Goal: Complete application form: Complete application form

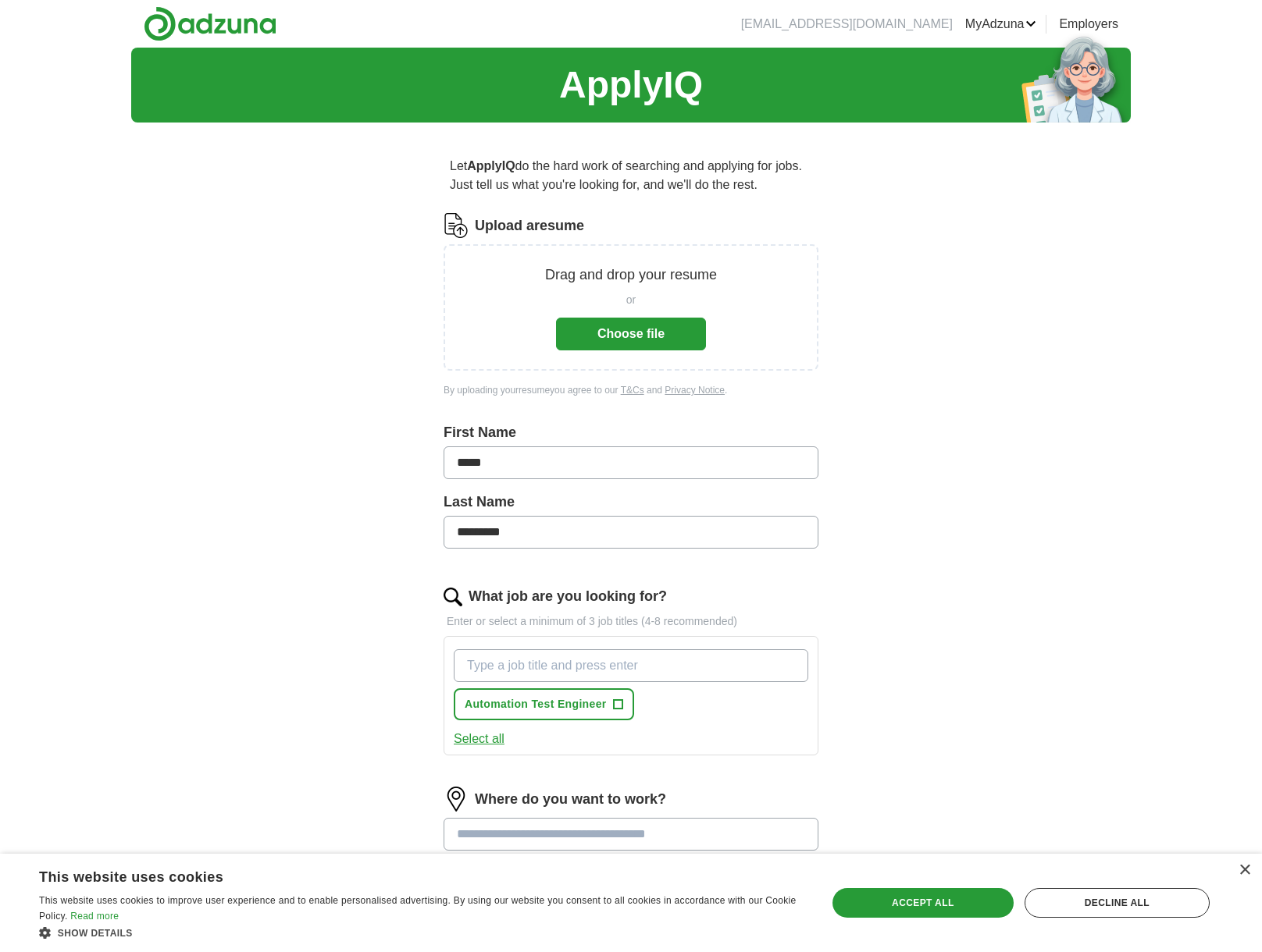
click at [553, 668] on input "What job are you looking for?" at bounding box center [631, 666] width 354 height 33
type input "Software Test Engineer"
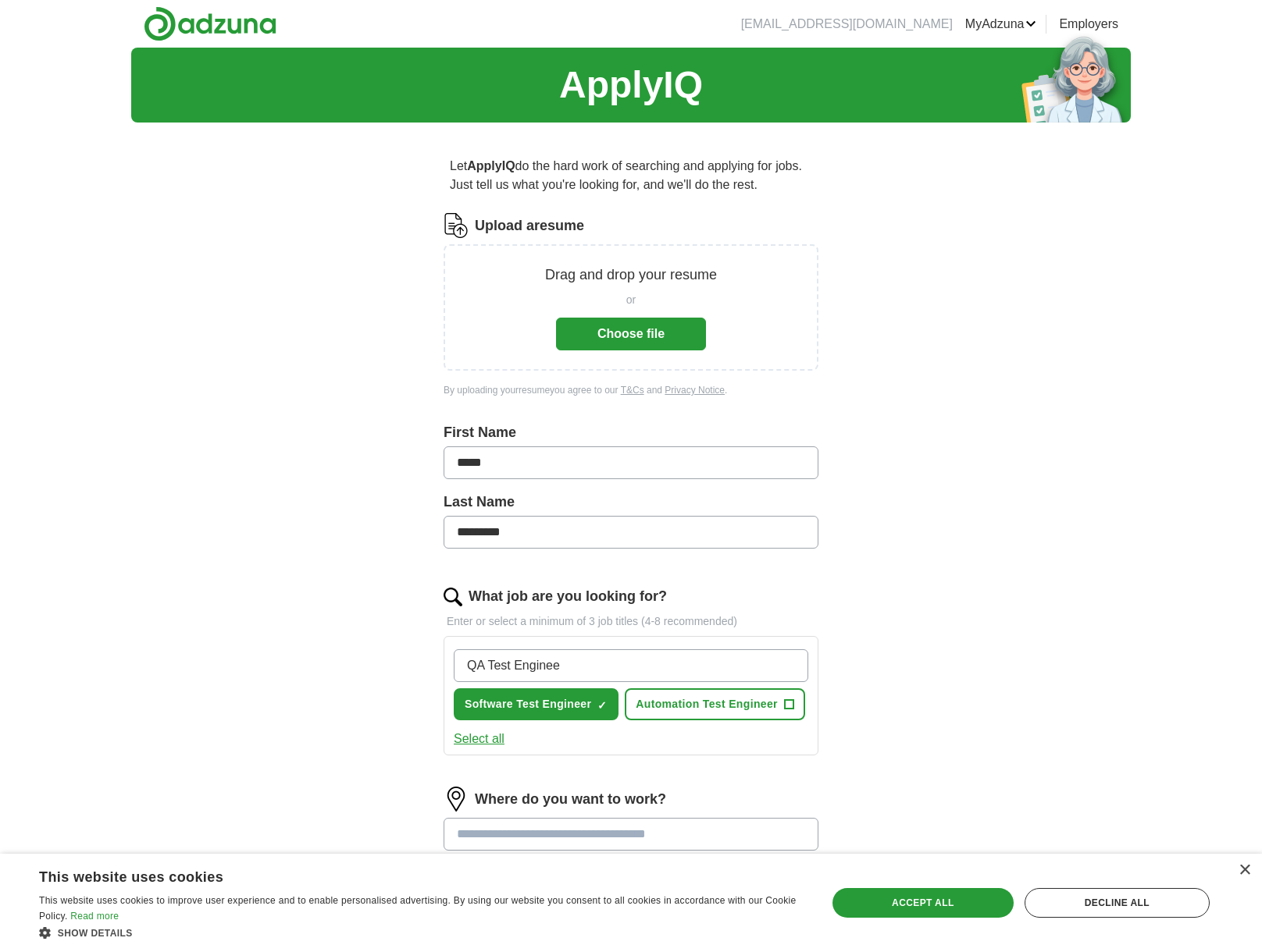
type input "QA Test Engineer"
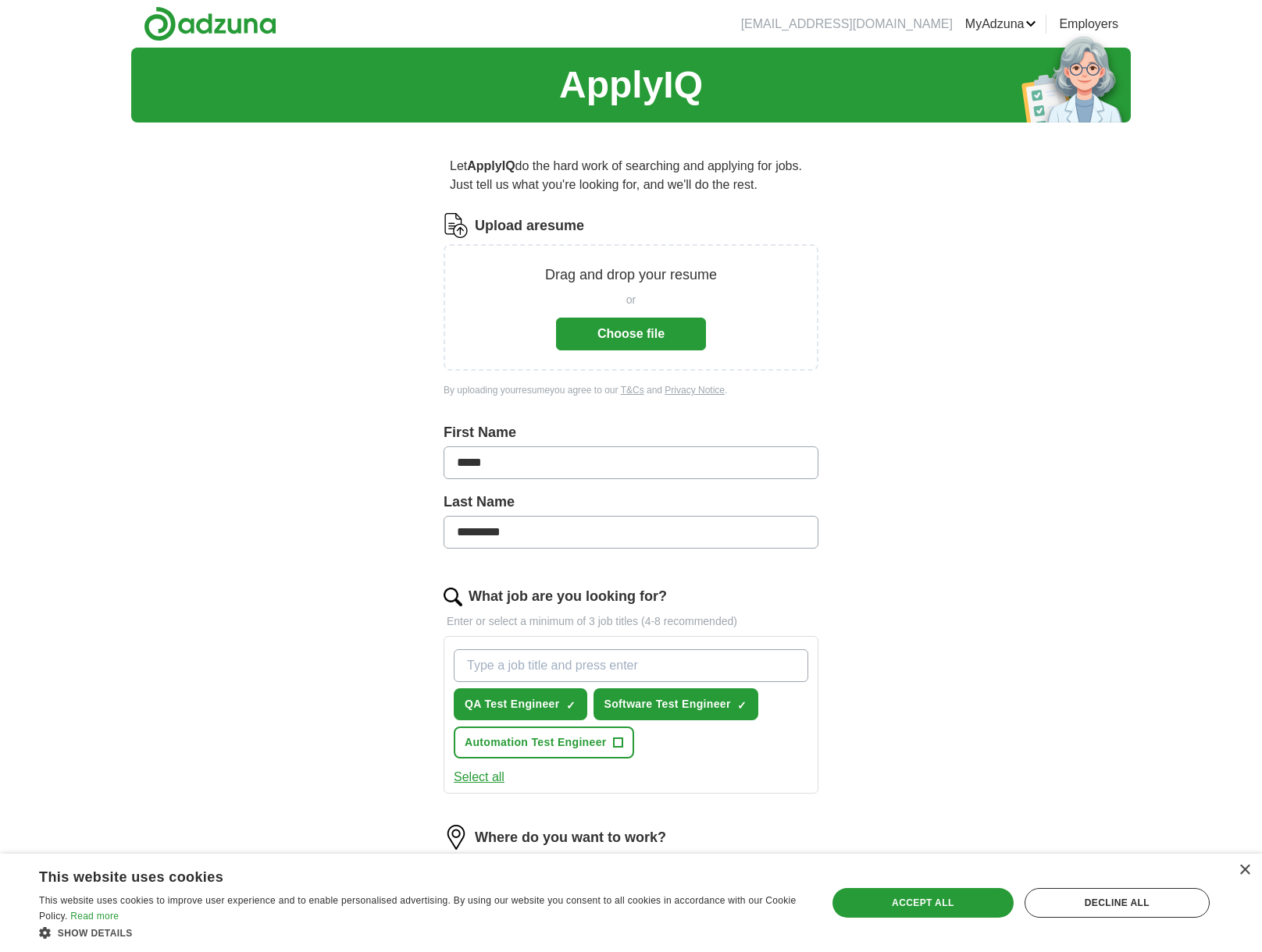
click at [572, 670] on input "What job are you looking for?" at bounding box center [631, 666] width 354 height 33
type input "Software Engineer"
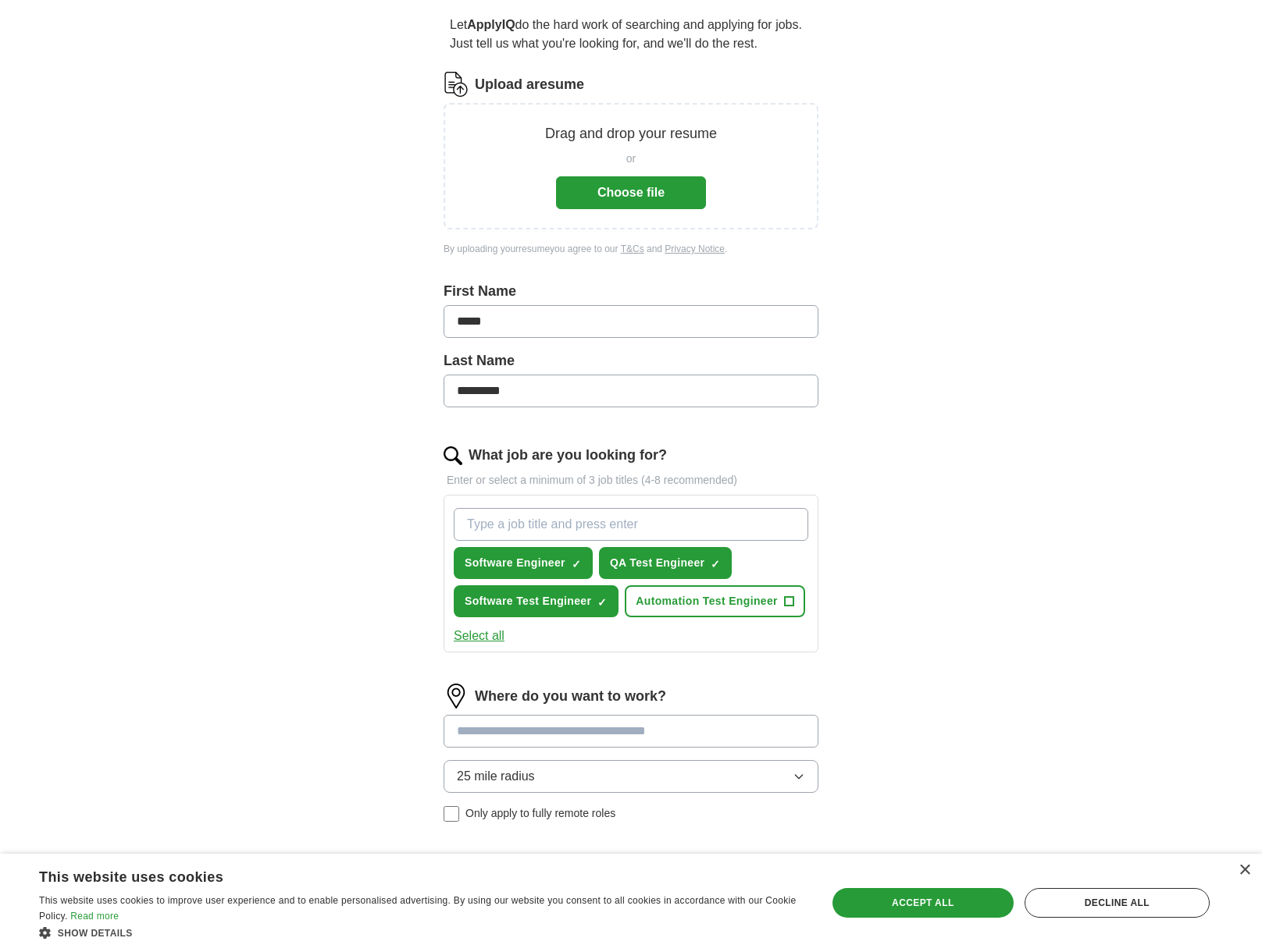
scroll to position [313, 0]
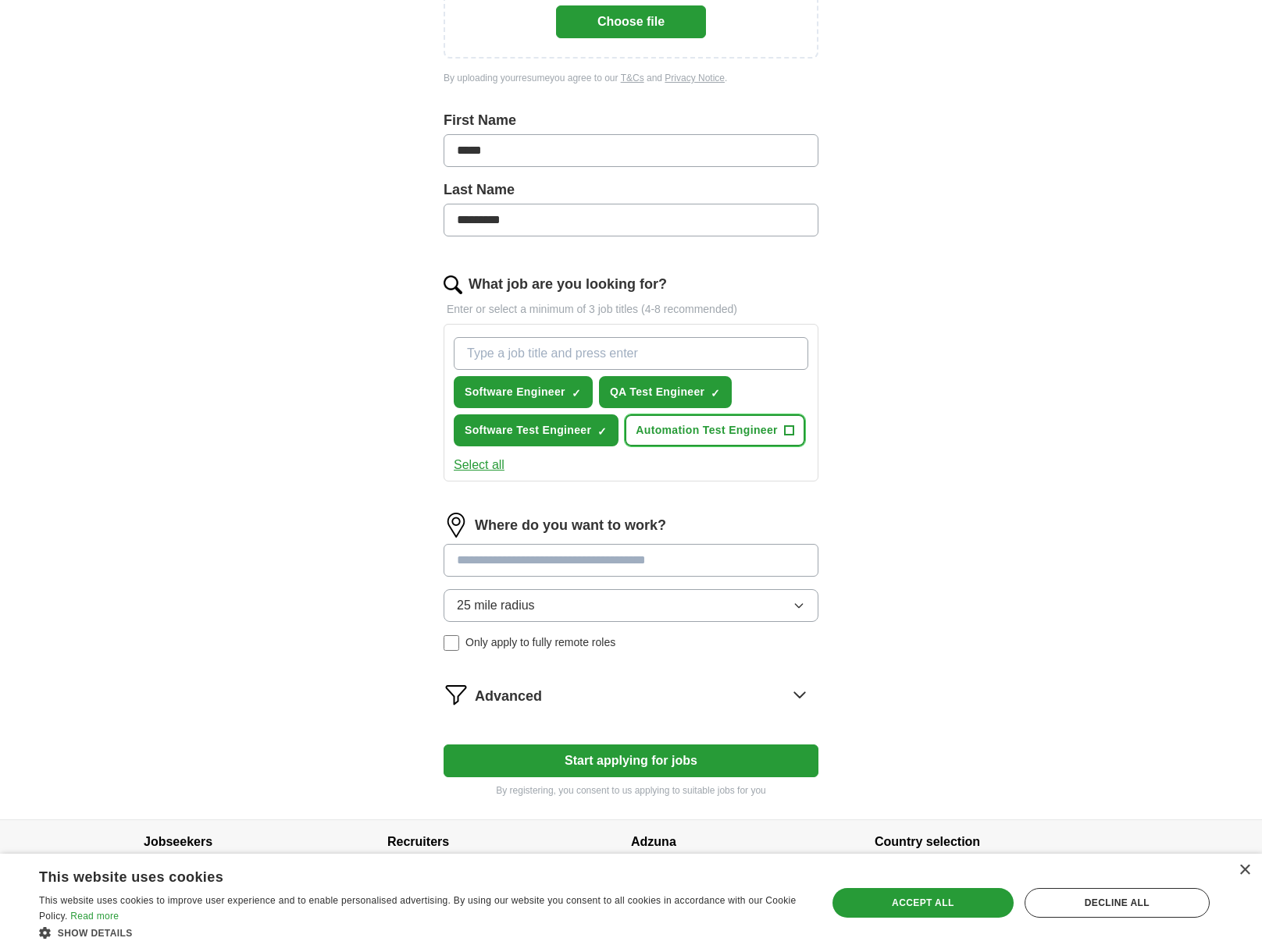
click at [789, 428] on span "+" at bounding box center [789, 431] width 9 height 13
click at [616, 347] on input "What job are you looking for?" at bounding box center [631, 353] width 354 height 33
type input "Validation Engineer"
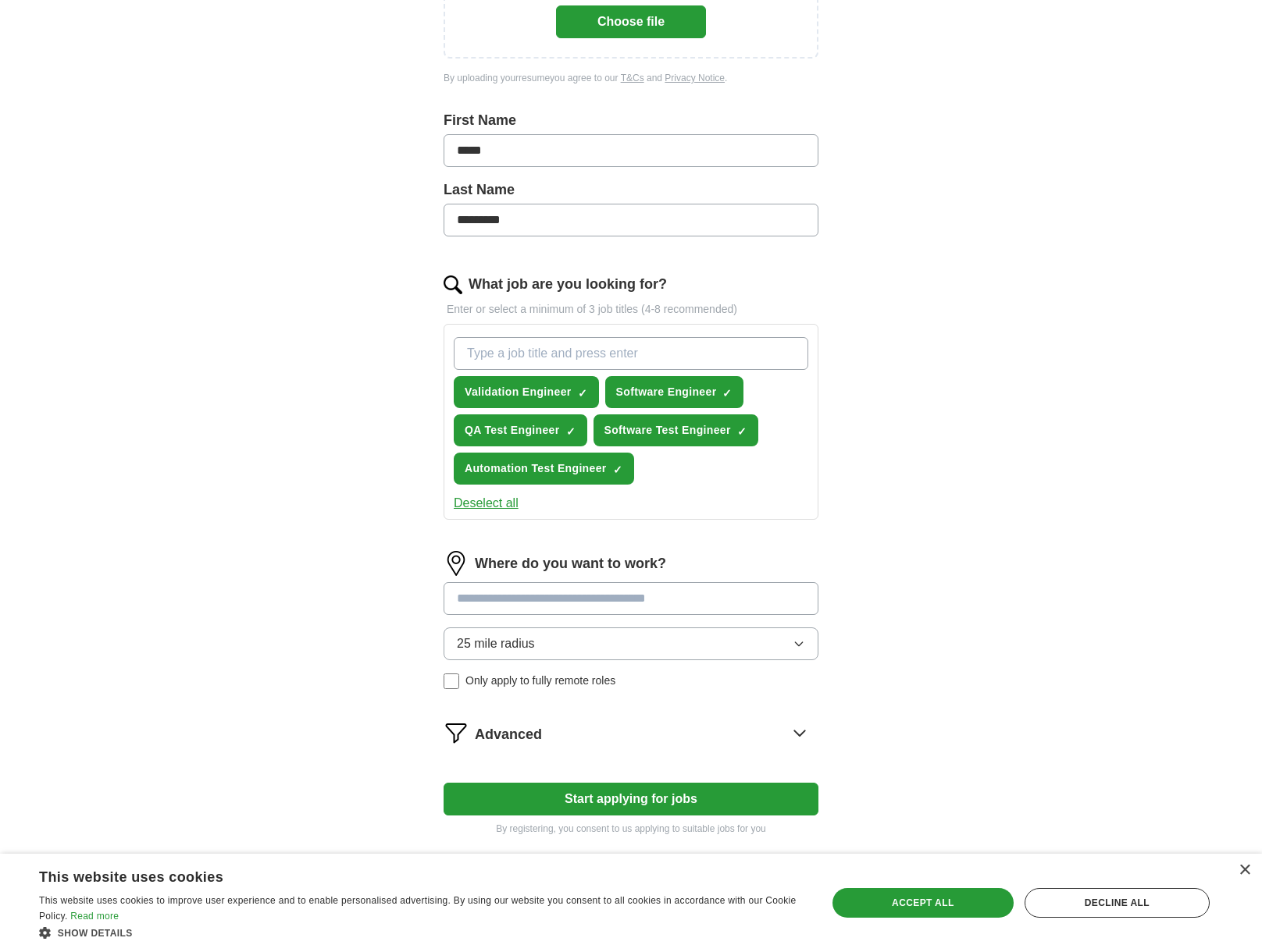
click at [609, 589] on input at bounding box center [631, 599] width 375 height 33
type input "********"
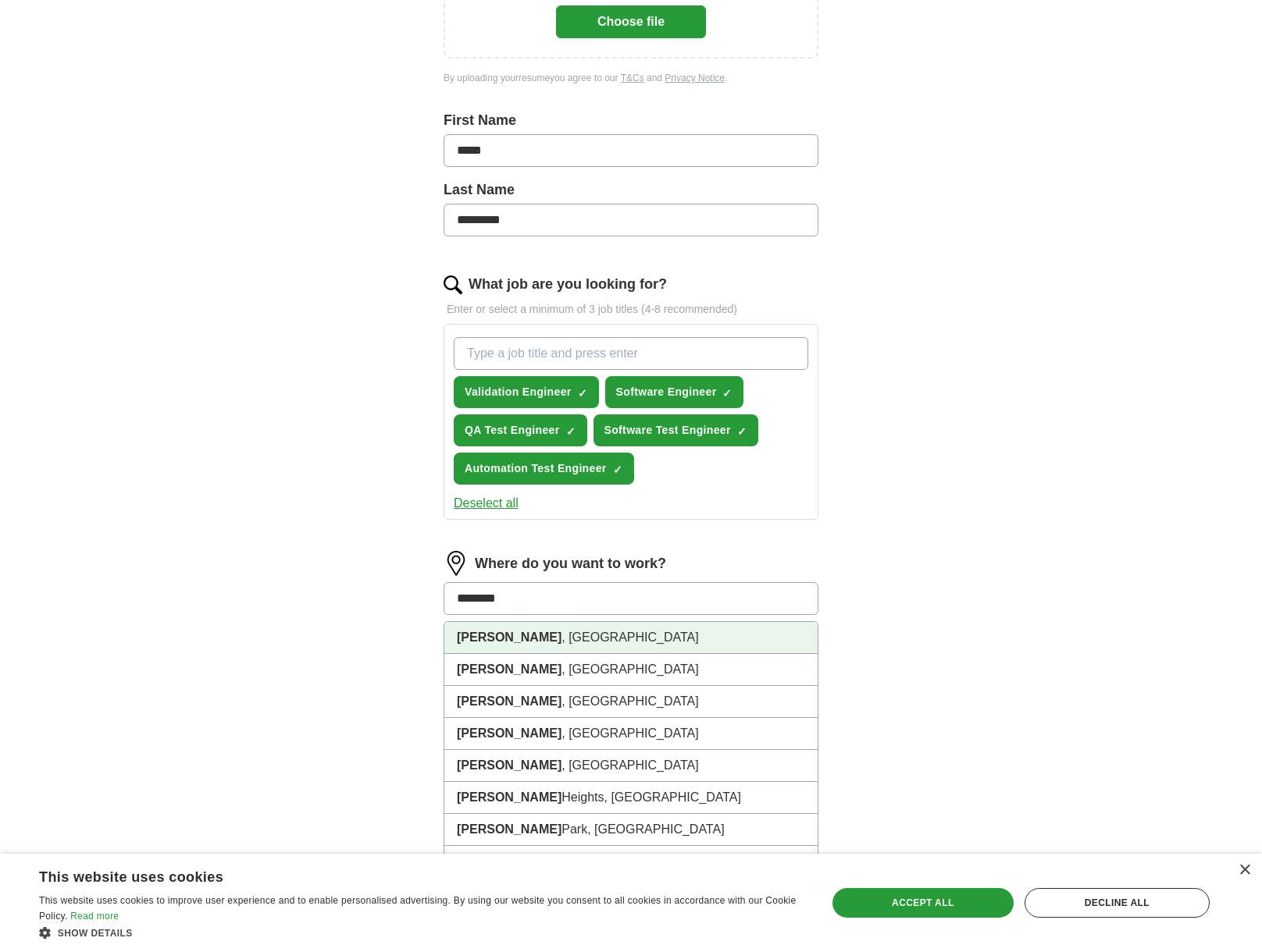
click at [584, 641] on li "Chandler , AZ" at bounding box center [631, 638] width 373 height 32
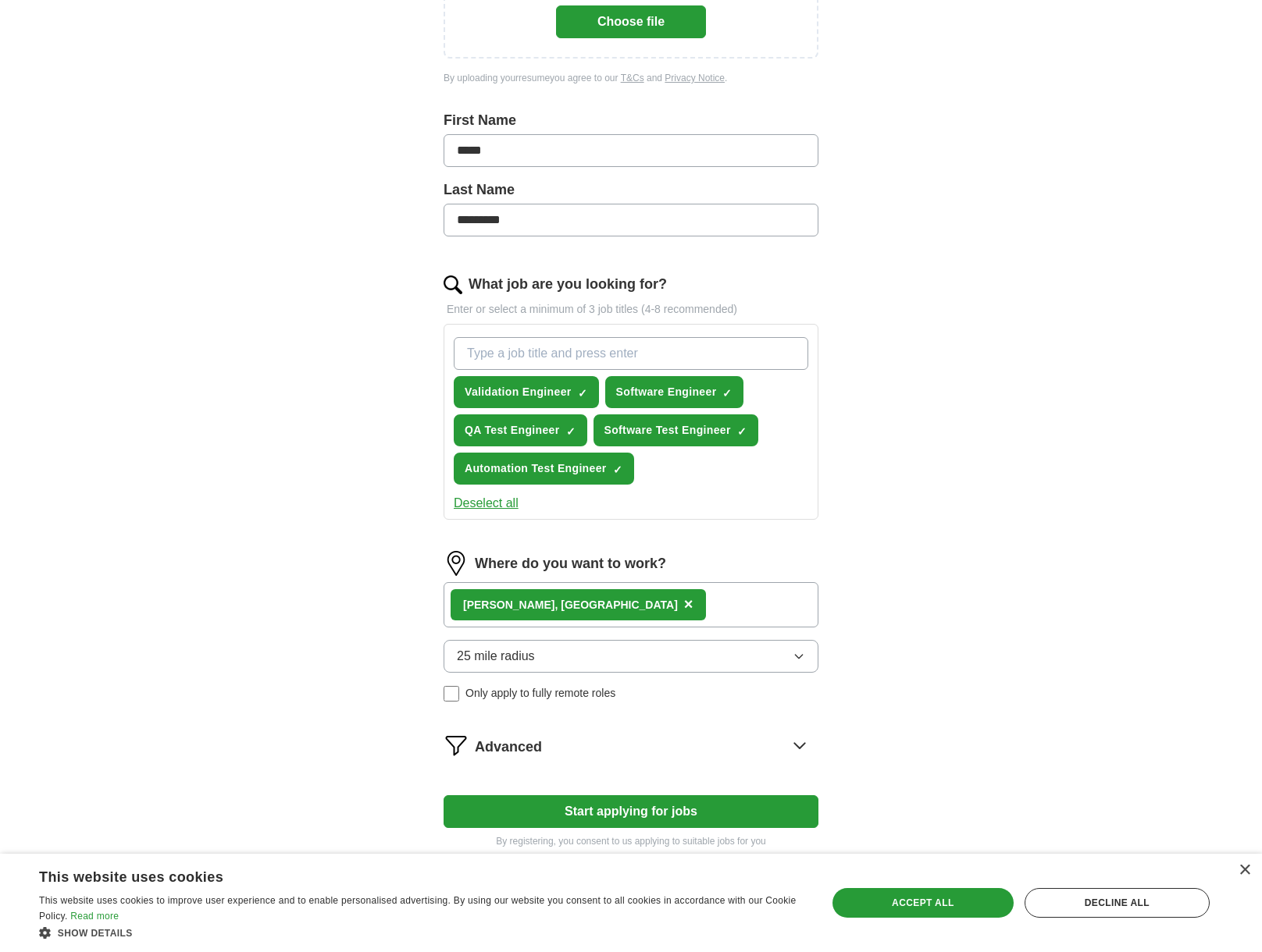
click at [571, 650] on button "25 mile radius" at bounding box center [631, 657] width 375 height 33
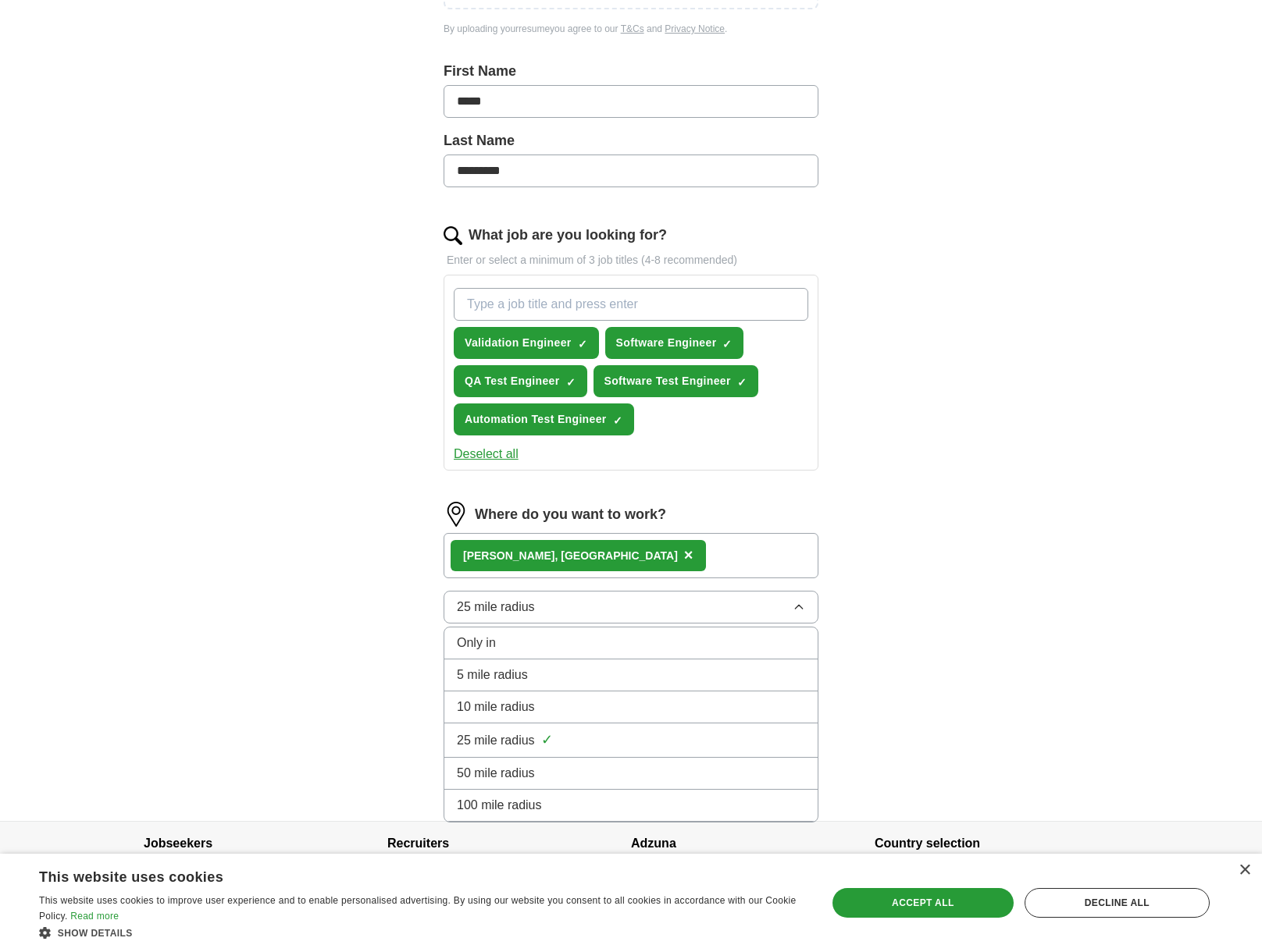
scroll to position [388, 0]
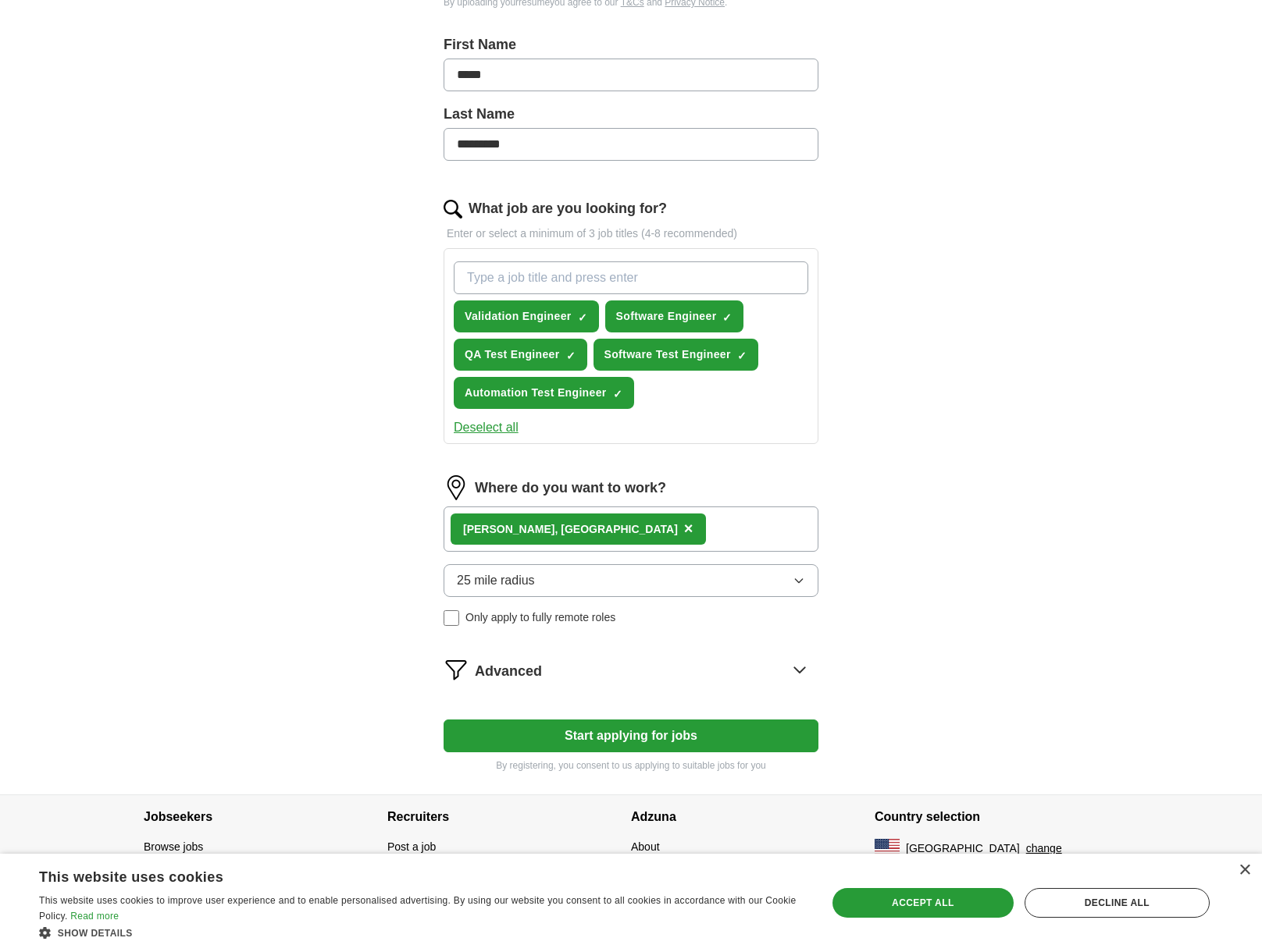
click at [351, 634] on div "ApplyIQ Let ApplyIQ do the hard work of searching and applying for jobs. Just t…" at bounding box center [631, 227] width 999 height 1135
click at [816, 673] on div "Let ApplyIQ do the hard work of searching and applying for jobs. Just tell us w…" at bounding box center [631, 271] width 500 height 1048
click at [809, 674] on icon at bounding box center [799, 670] width 25 height 25
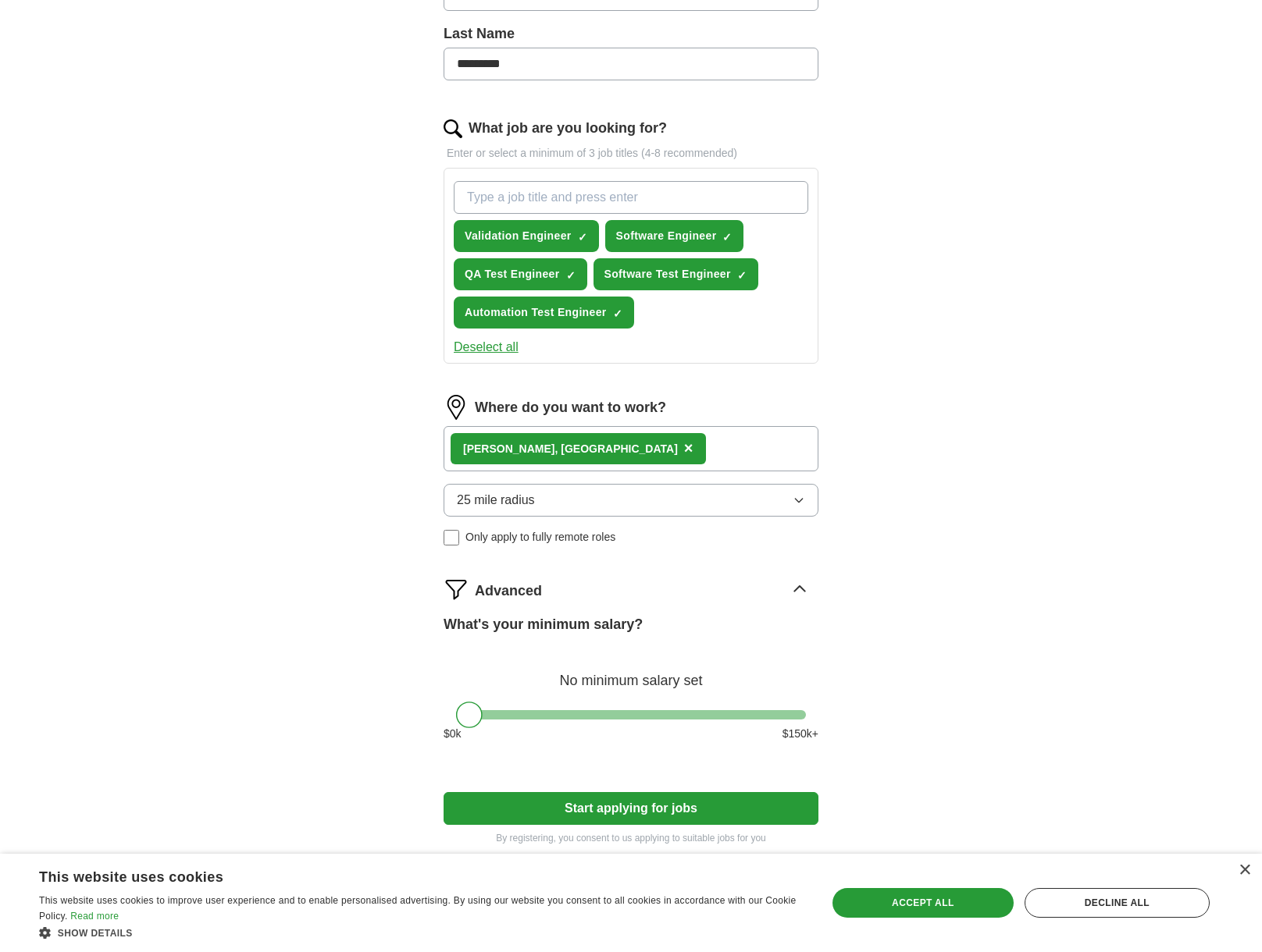
scroll to position [541, 0]
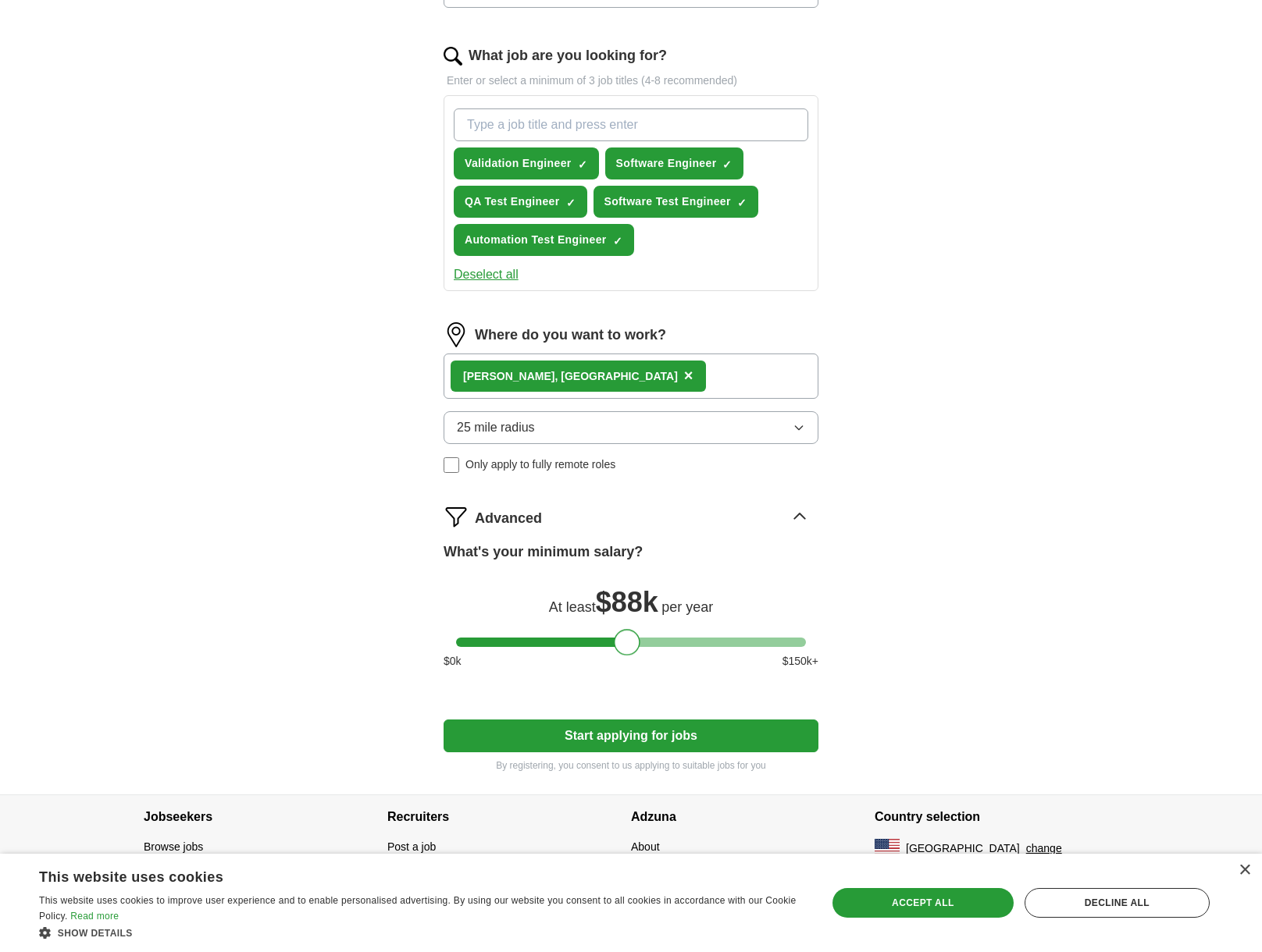
click at [626, 642] on div at bounding box center [631, 642] width 350 height 9
click at [645, 641] on div at bounding box center [631, 642] width 350 height 9
click at [664, 642] on div at bounding box center [631, 642] width 350 height 9
click at [673, 645] on div at bounding box center [664, 642] width 26 height 26
click at [679, 646] on div at bounding box center [631, 642] width 350 height 9
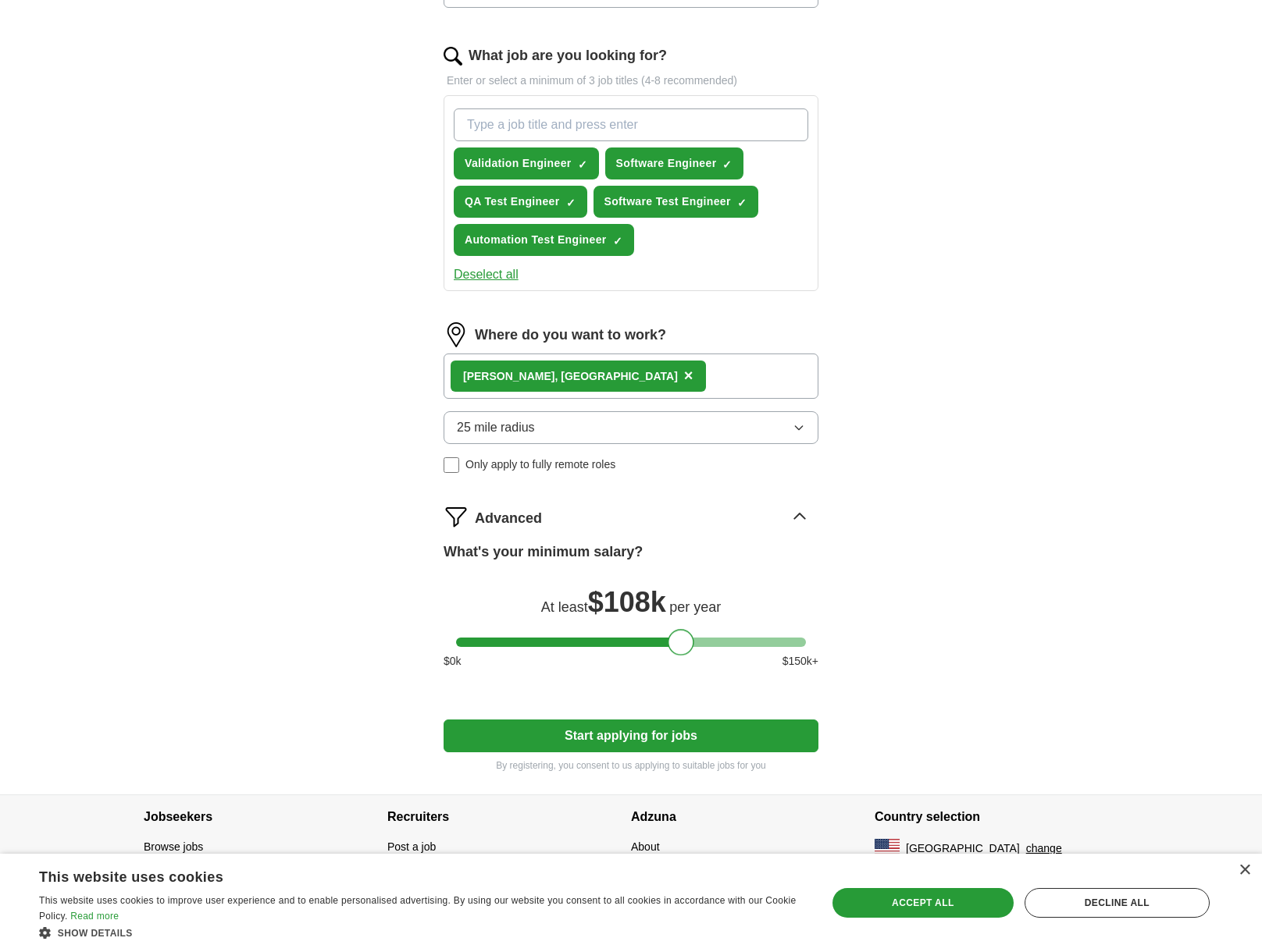
click at [676, 646] on div at bounding box center [680, 642] width 26 height 26
click at [681, 648] on div at bounding box center [685, 642] width 26 height 26
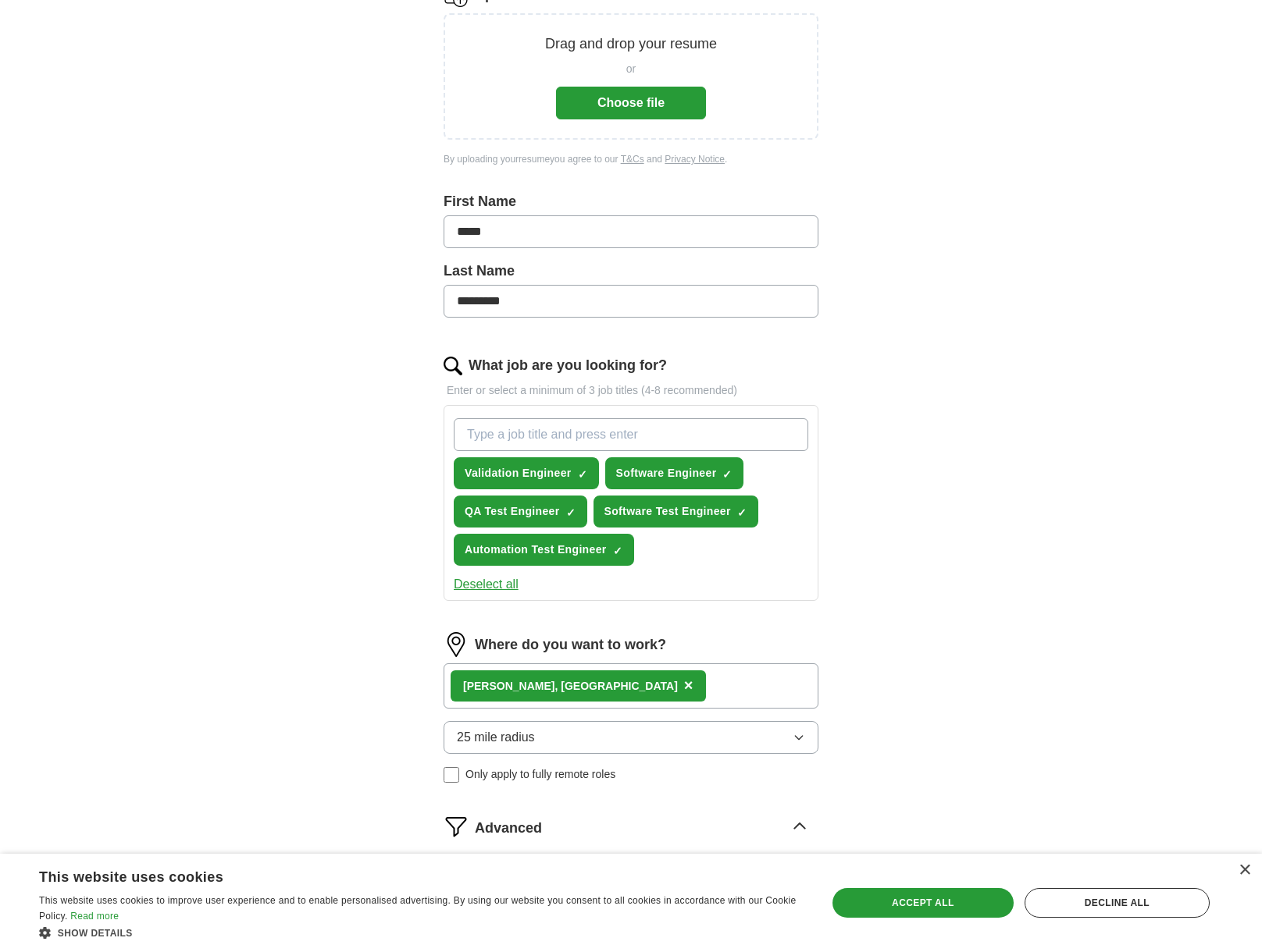
scroll to position [0, 0]
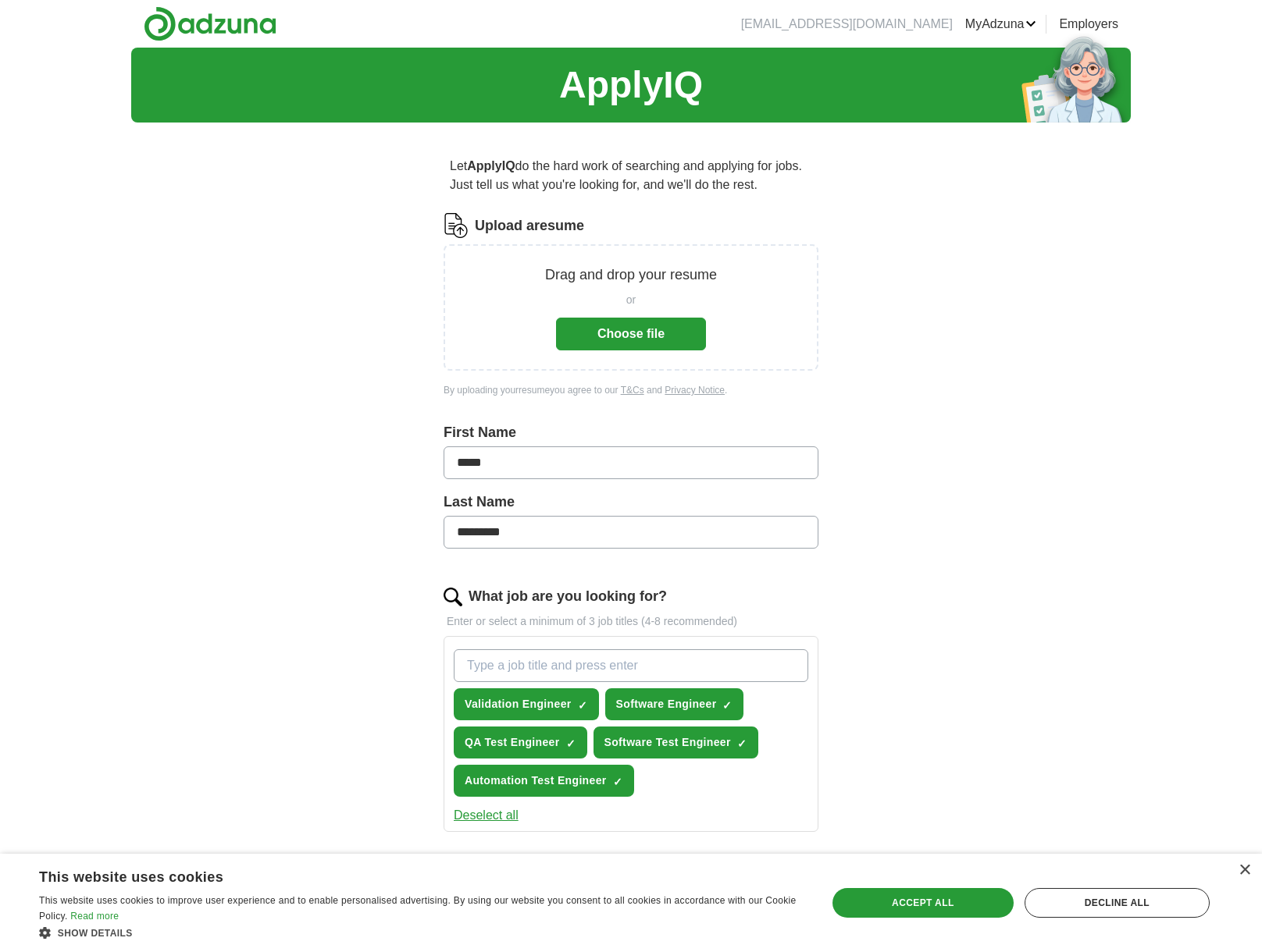
click at [652, 331] on button "Choose file" at bounding box center [631, 334] width 150 height 33
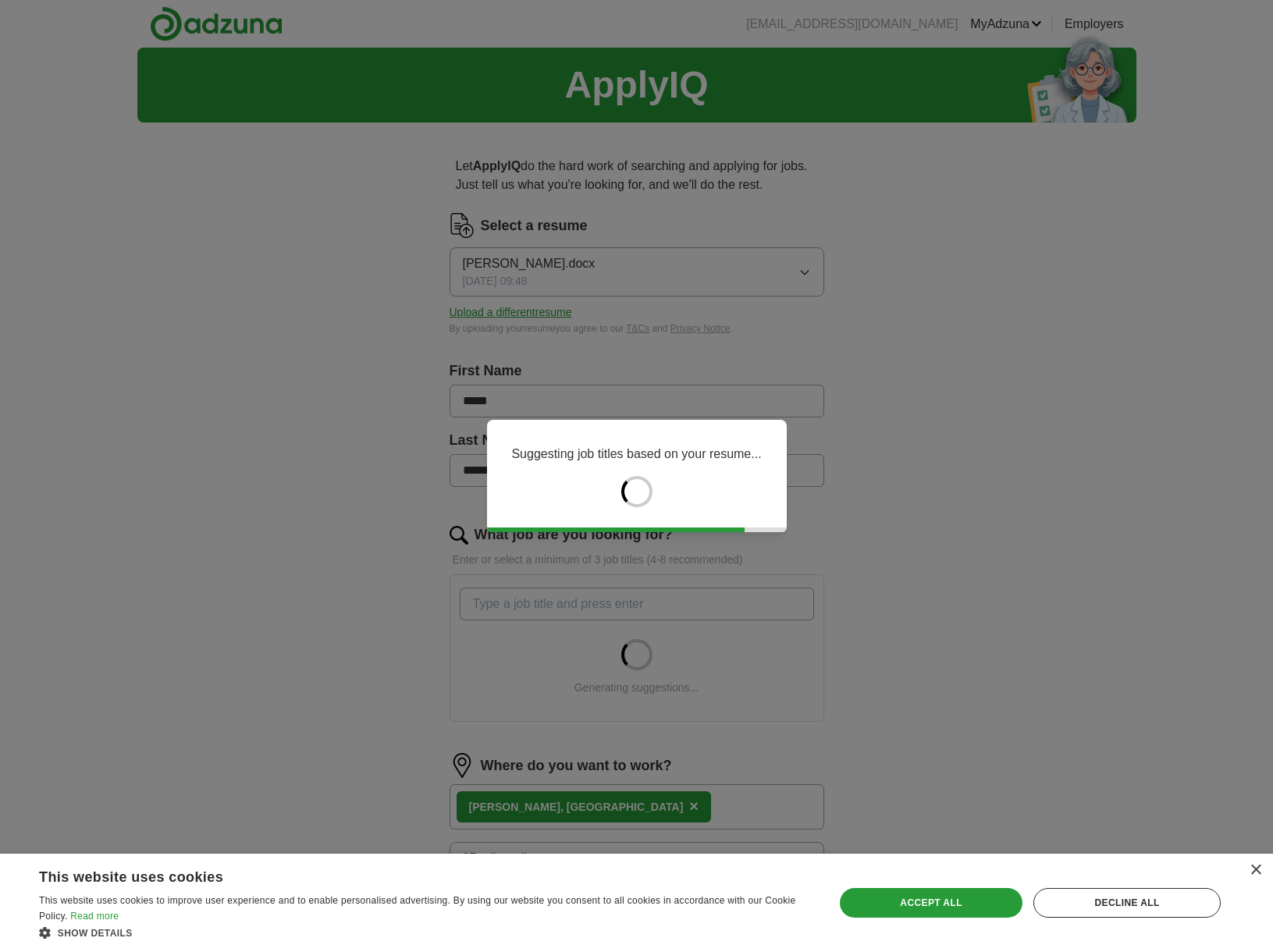
click at [239, 401] on div "Suggesting job titles based on your resume..." at bounding box center [636, 476] width 1273 height 952
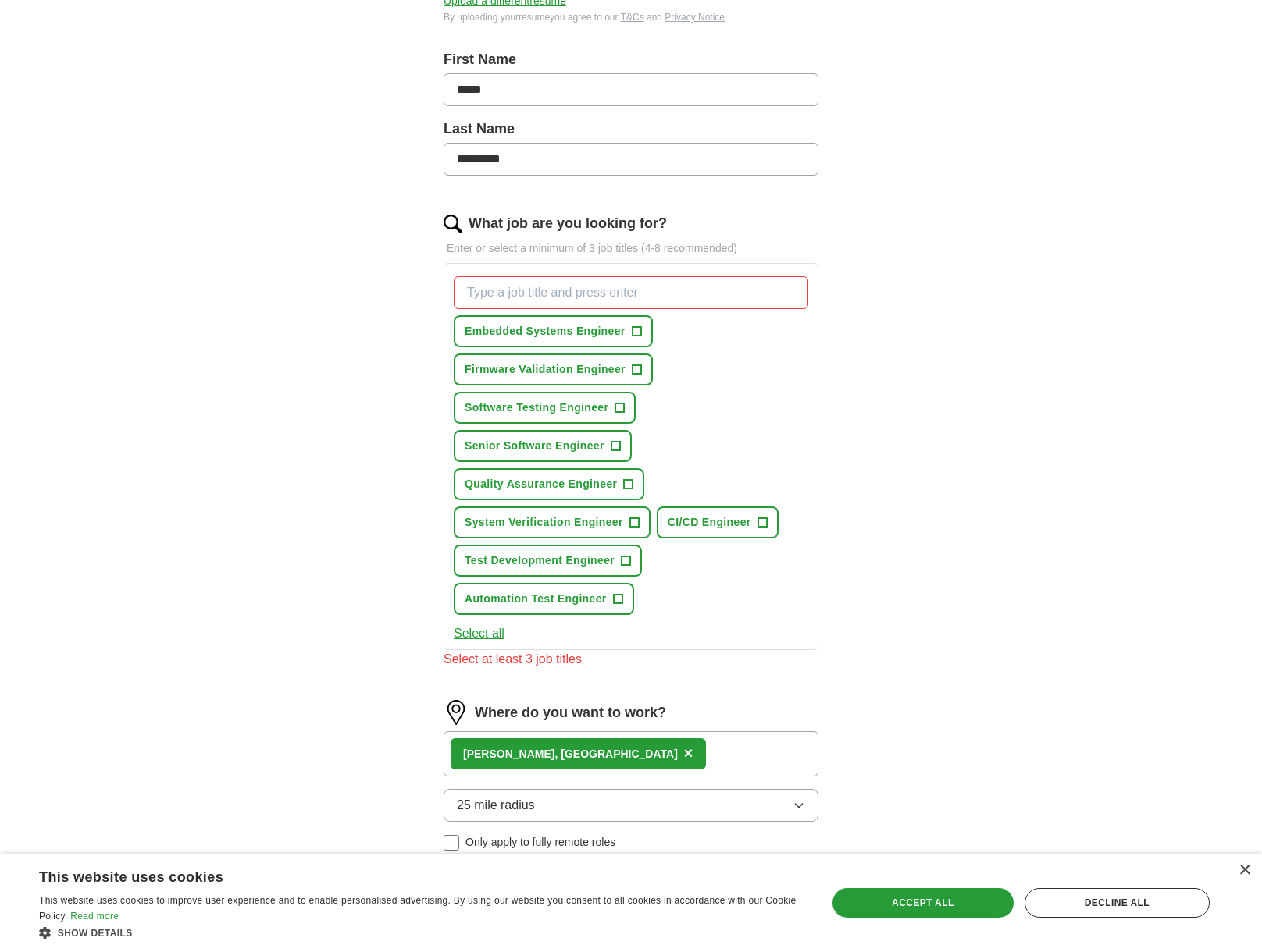
scroll to position [313, 0]
click at [572, 406] on span "Software Testing Engineer" at bounding box center [536, 407] width 144 height 16
click at [577, 483] on span "Quality Assurance Engineer" at bounding box center [540, 483] width 153 height 16
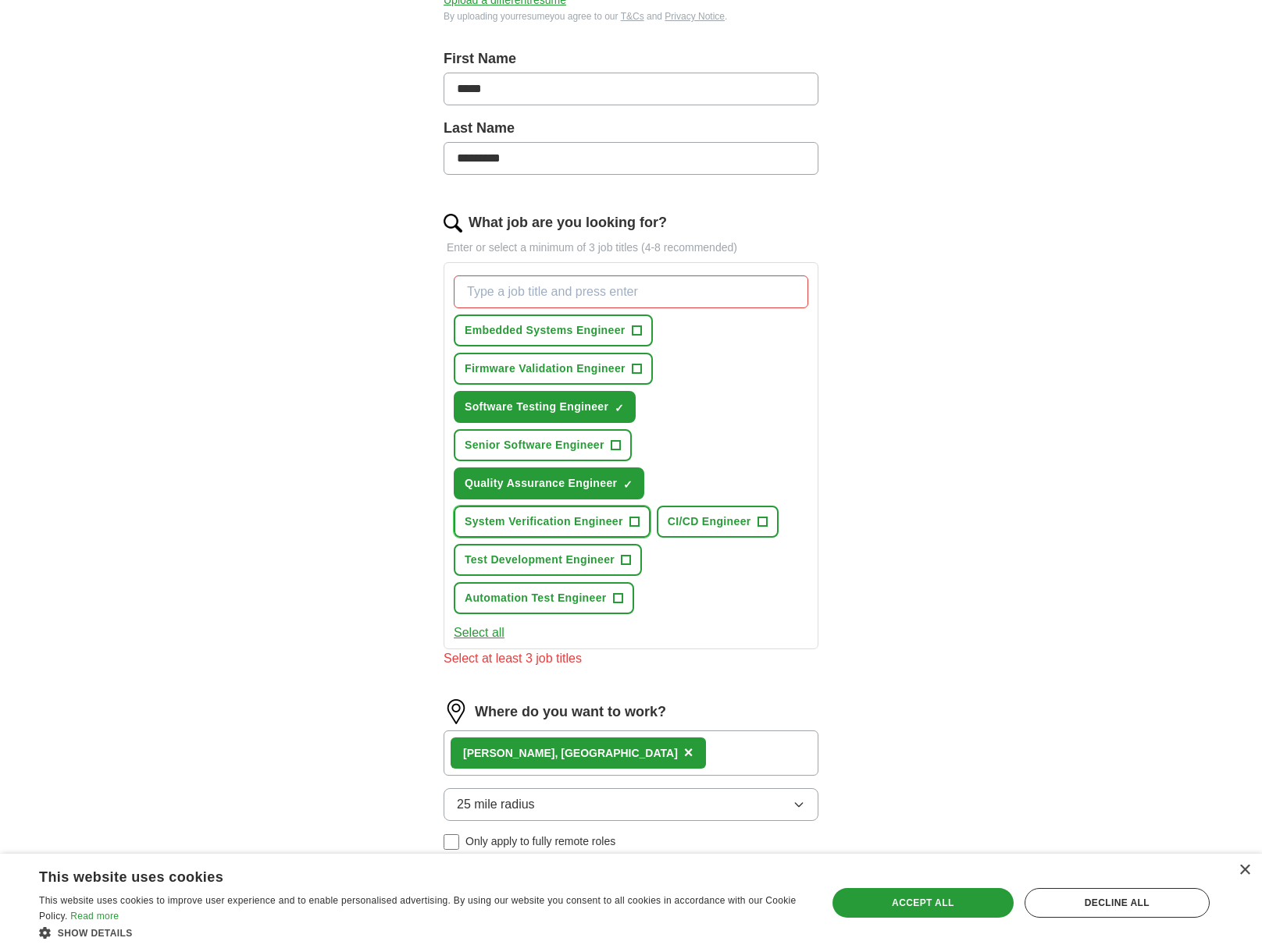
click at [591, 524] on span "System Verification Engineer" at bounding box center [543, 522] width 158 height 16
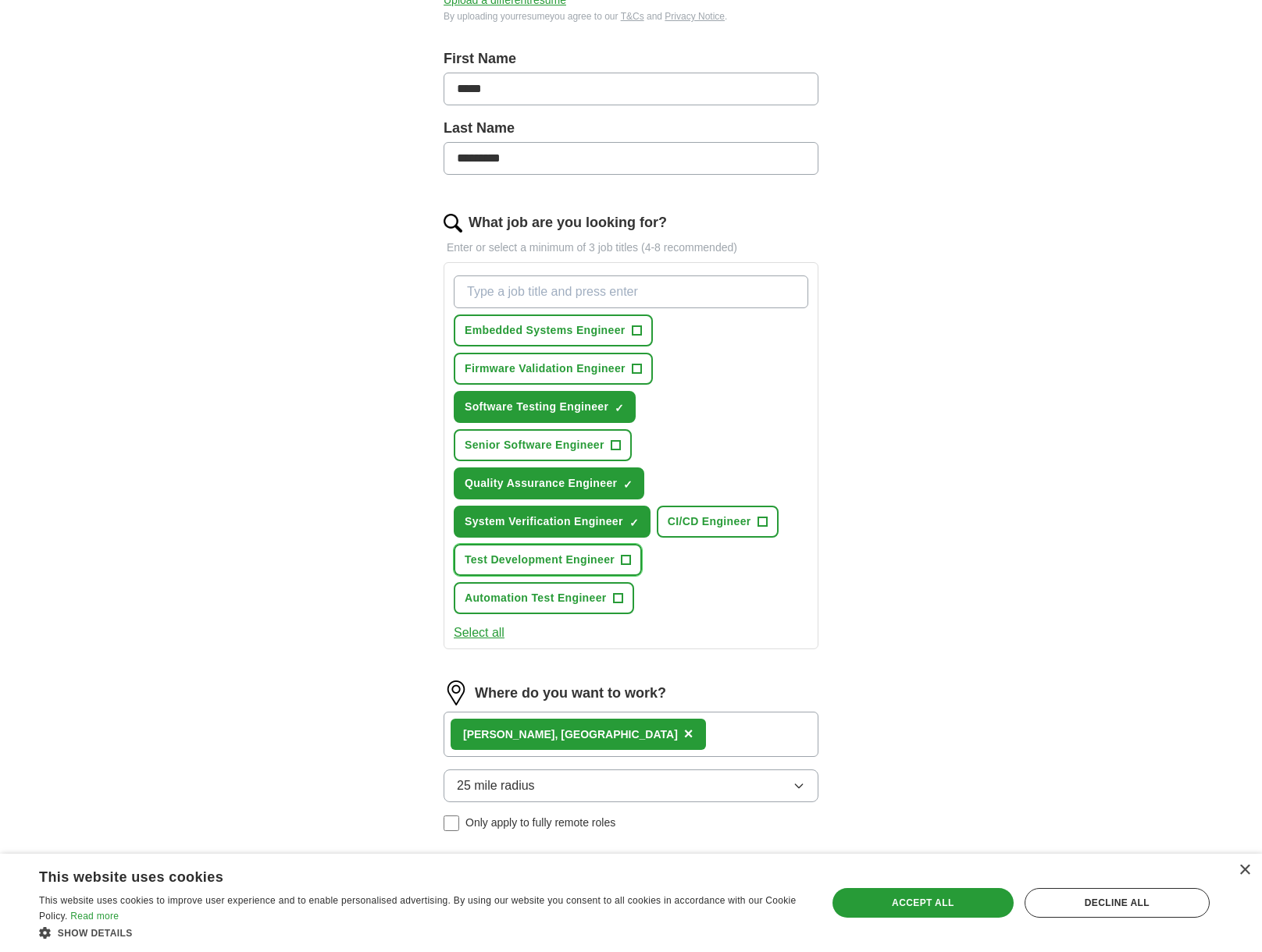
click at [580, 564] on span "Test Development Engineer" at bounding box center [539, 560] width 150 height 16
click at [576, 598] on span "Automation Test Engineer" at bounding box center [535, 598] width 142 height 16
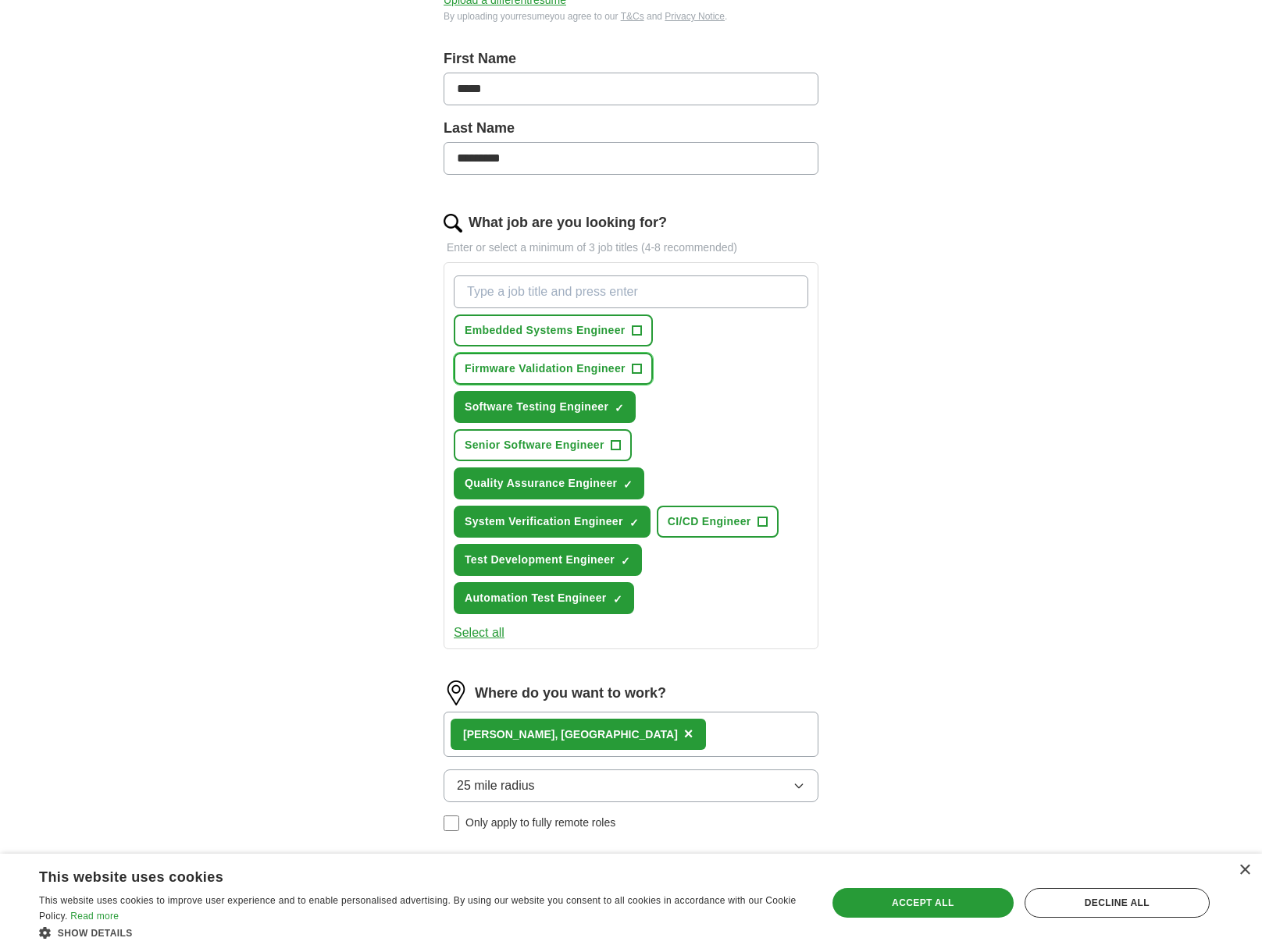
click at [548, 359] on button "Firmware Validation Engineer +" at bounding box center [553, 369] width 199 height 32
click at [587, 295] on input "What job are you looking for?" at bounding box center [631, 292] width 354 height 33
click at [540, 331] on span "Embedded Systems Engineer" at bounding box center [545, 331] width 161 height 16
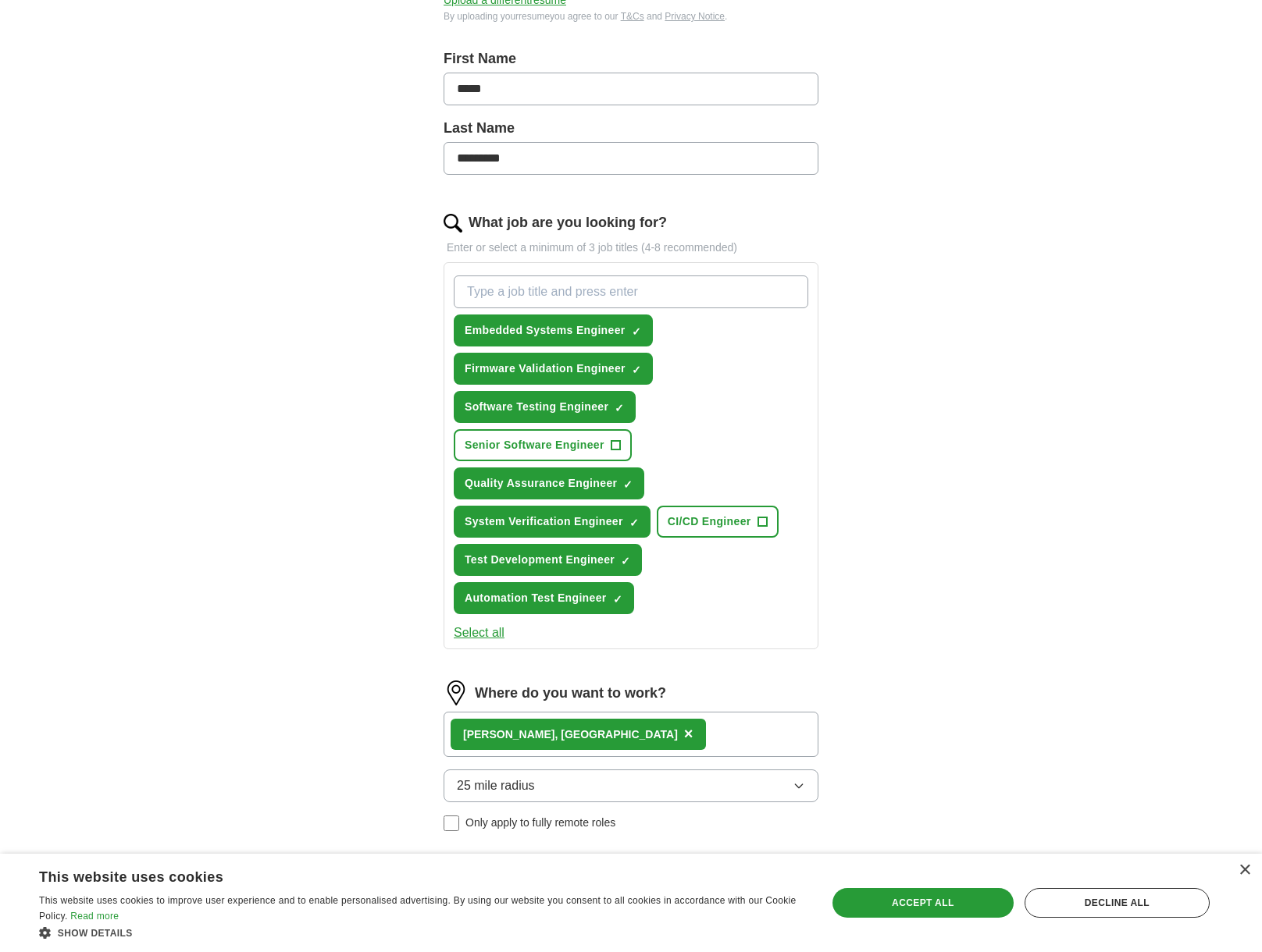
click at [659, 298] on input "What job are you looking for?" at bounding box center [631, 292] width 354 height 33
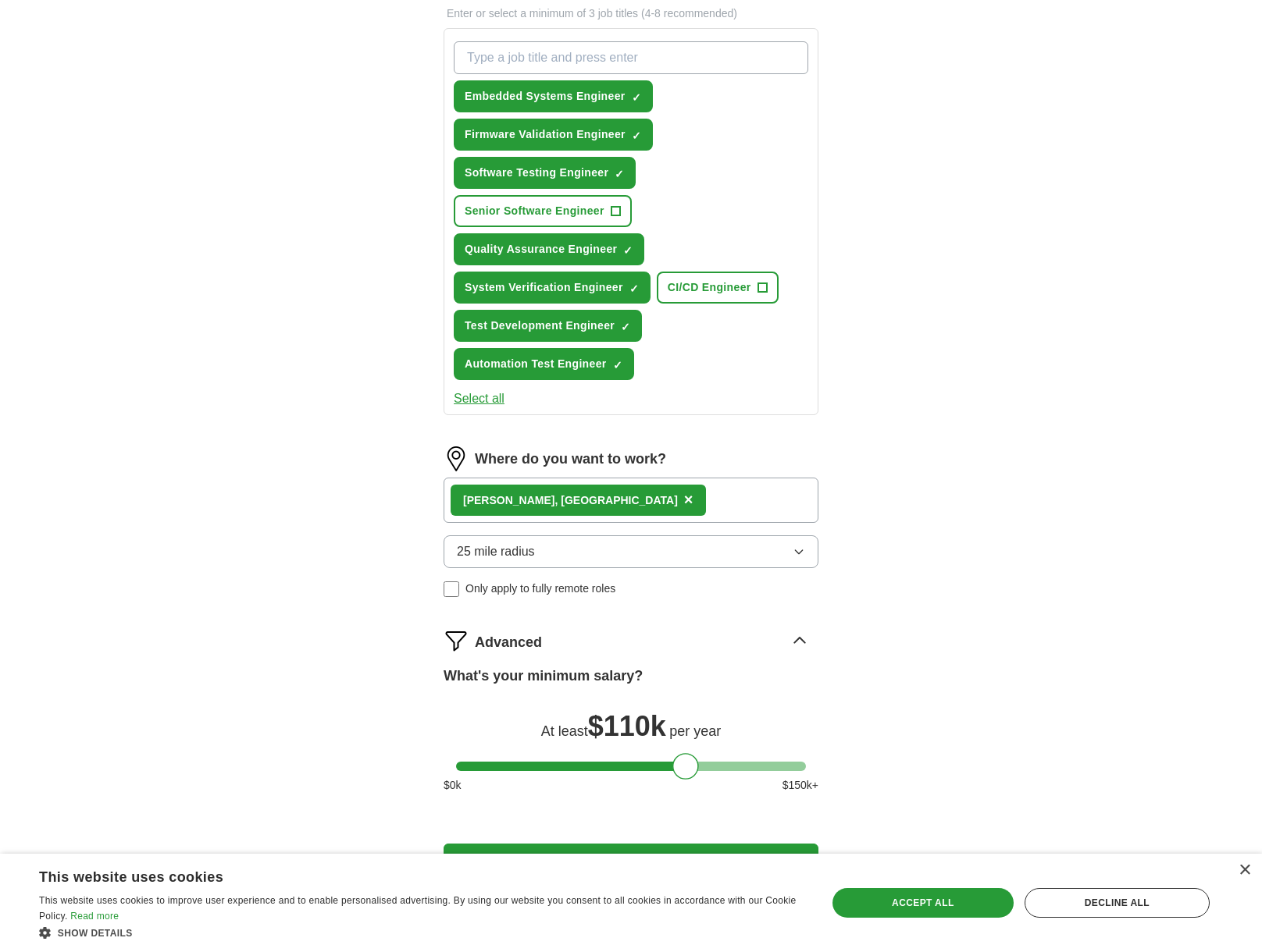
scroll to position [670, 0]
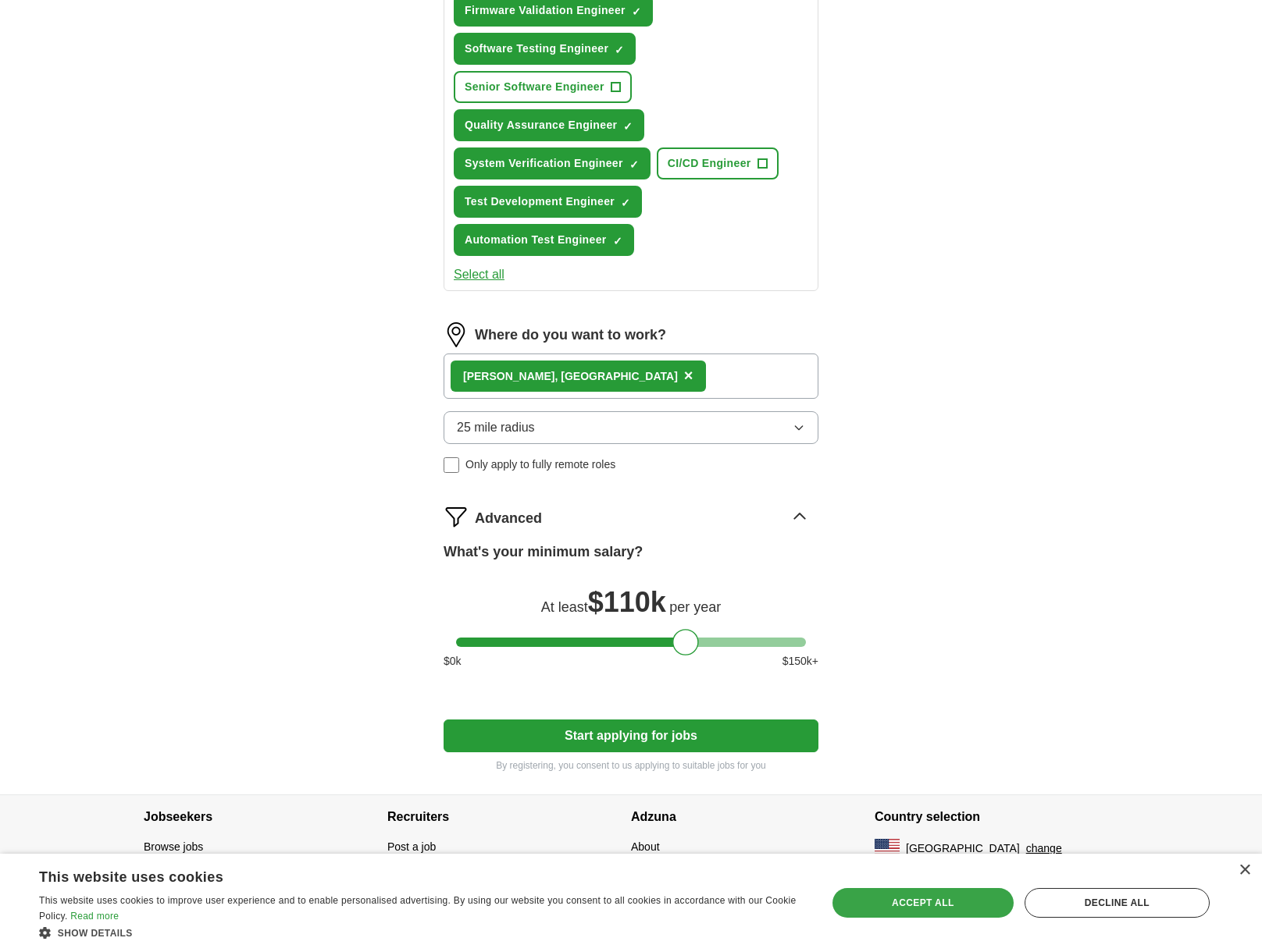
click at [913, 901] on div "Accept all" at bounding box center [922, 902] width 181 height 30
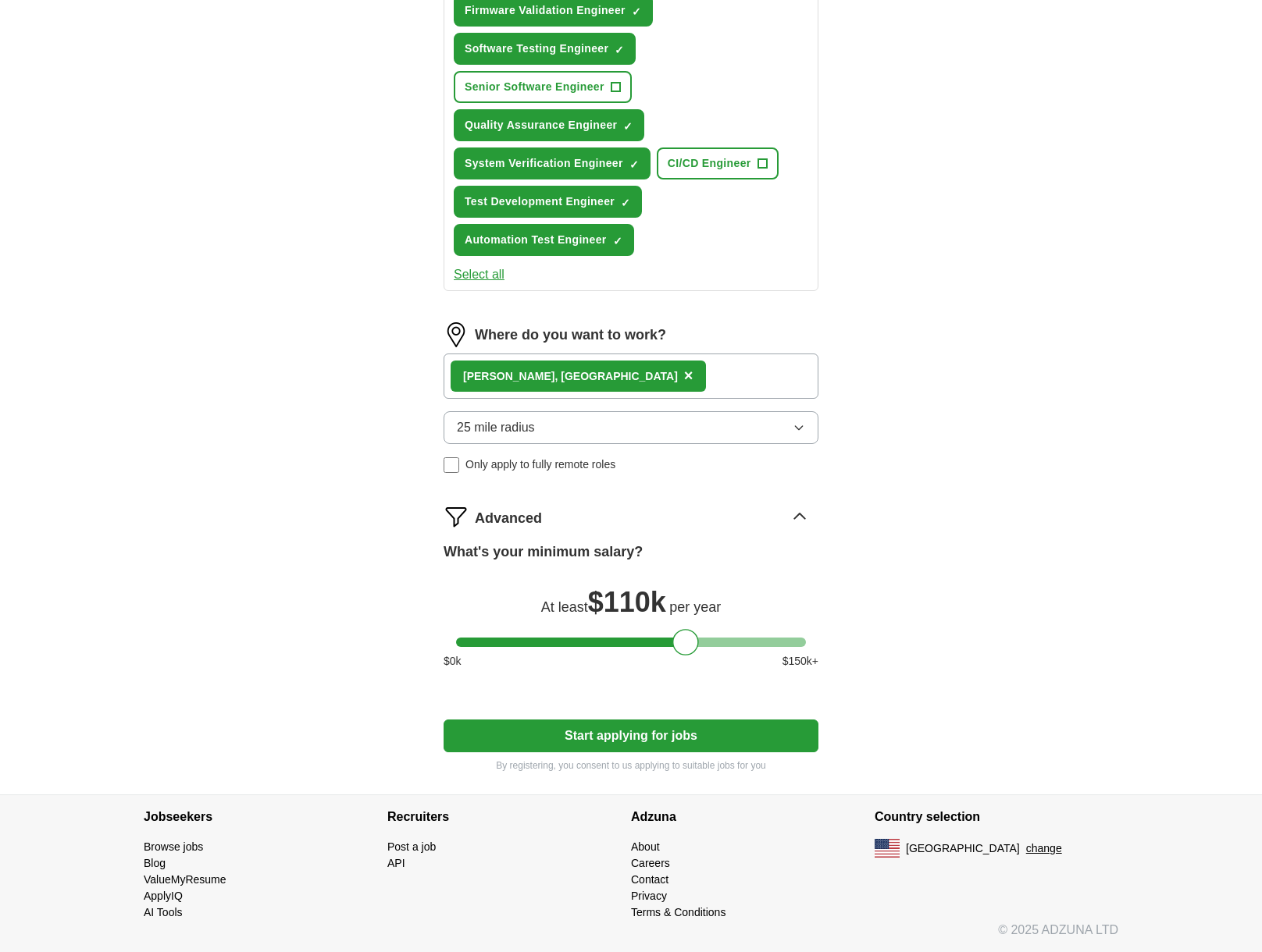
click at [696, 642] on div at bounding box center [685, 642] width 26 height 26
click at [697, 641] on div at bounding box center [631, 642] width 350 height 9
click at [668, 741] on button "Start applying for jobs" at bounding box center [631, 736] width 375 height 33
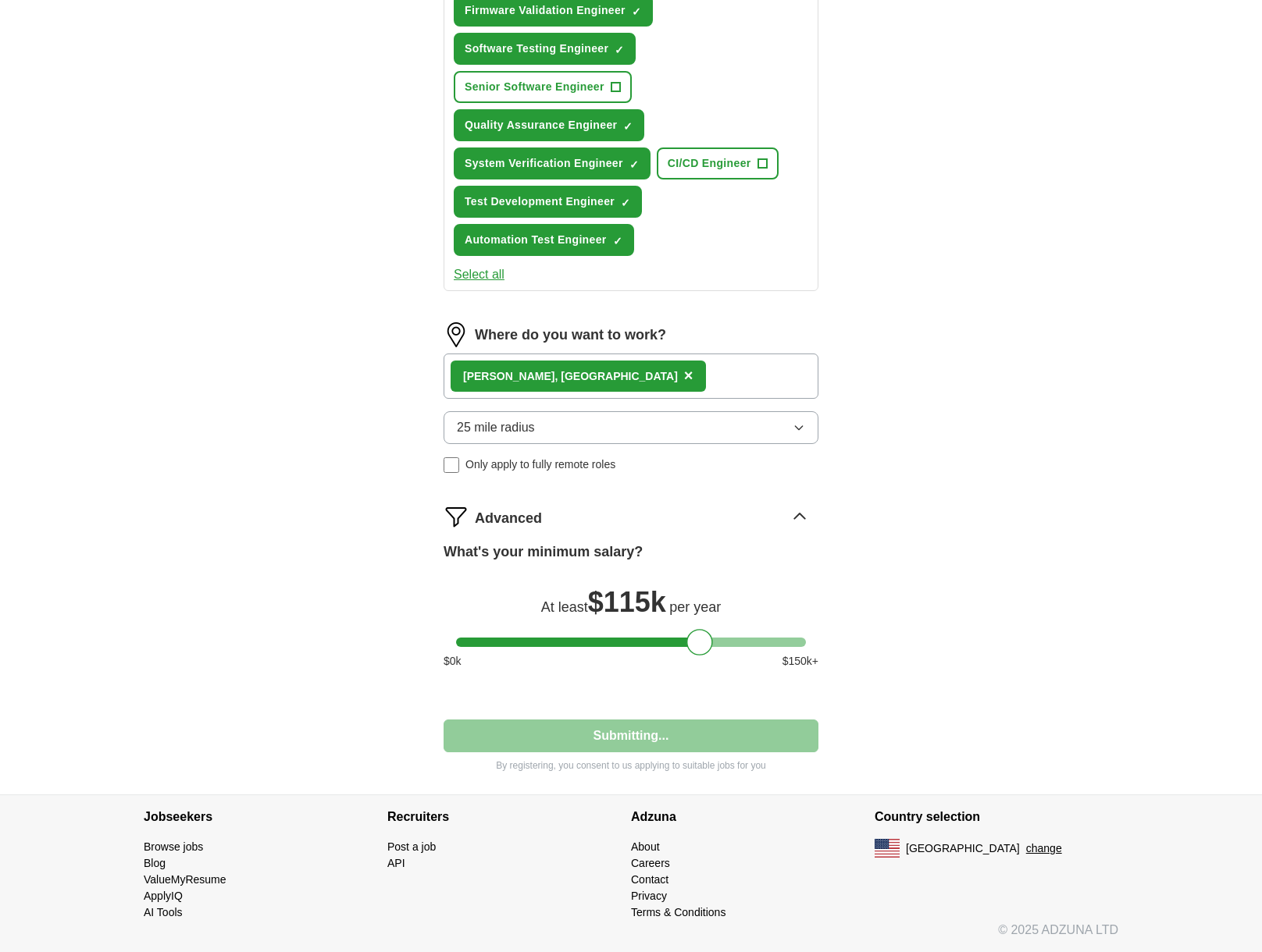
select select "**"
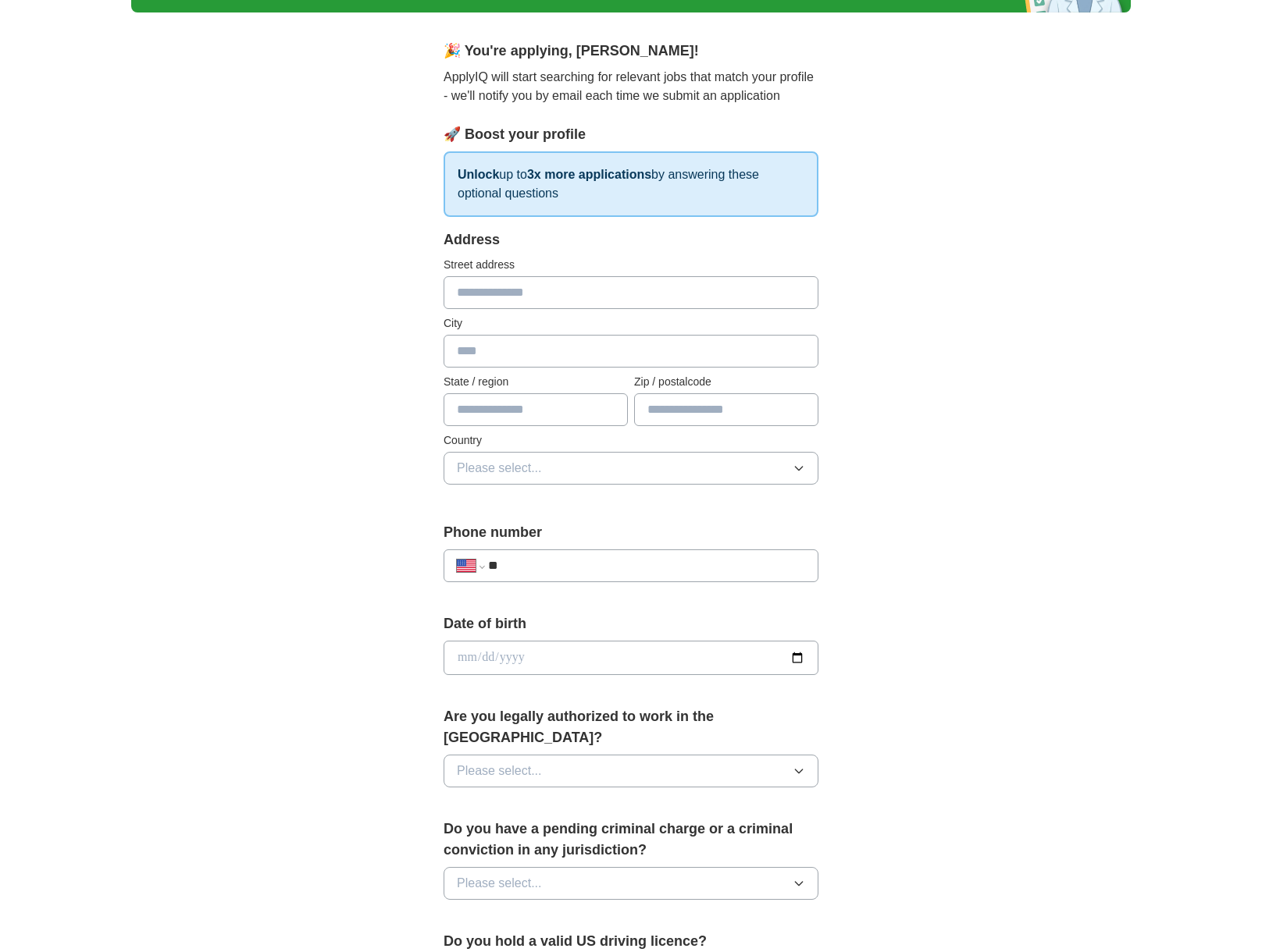
scroll to position [107, 0]
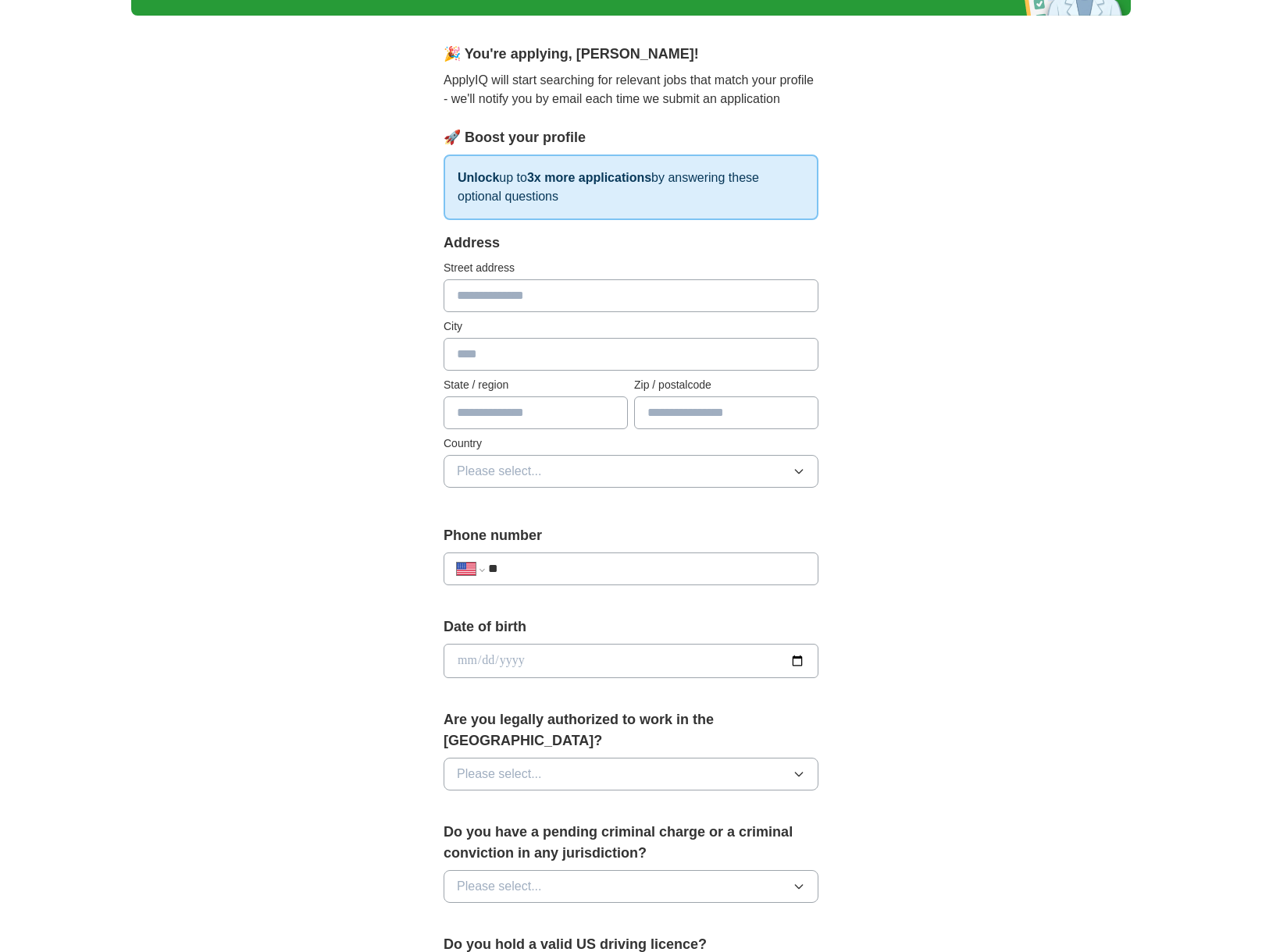
click at [517, 296] on input "text" at bounding box center [631, 295] width 375 height 33
type input "**********"
type input "********"
type input "*******"
type input "*****"
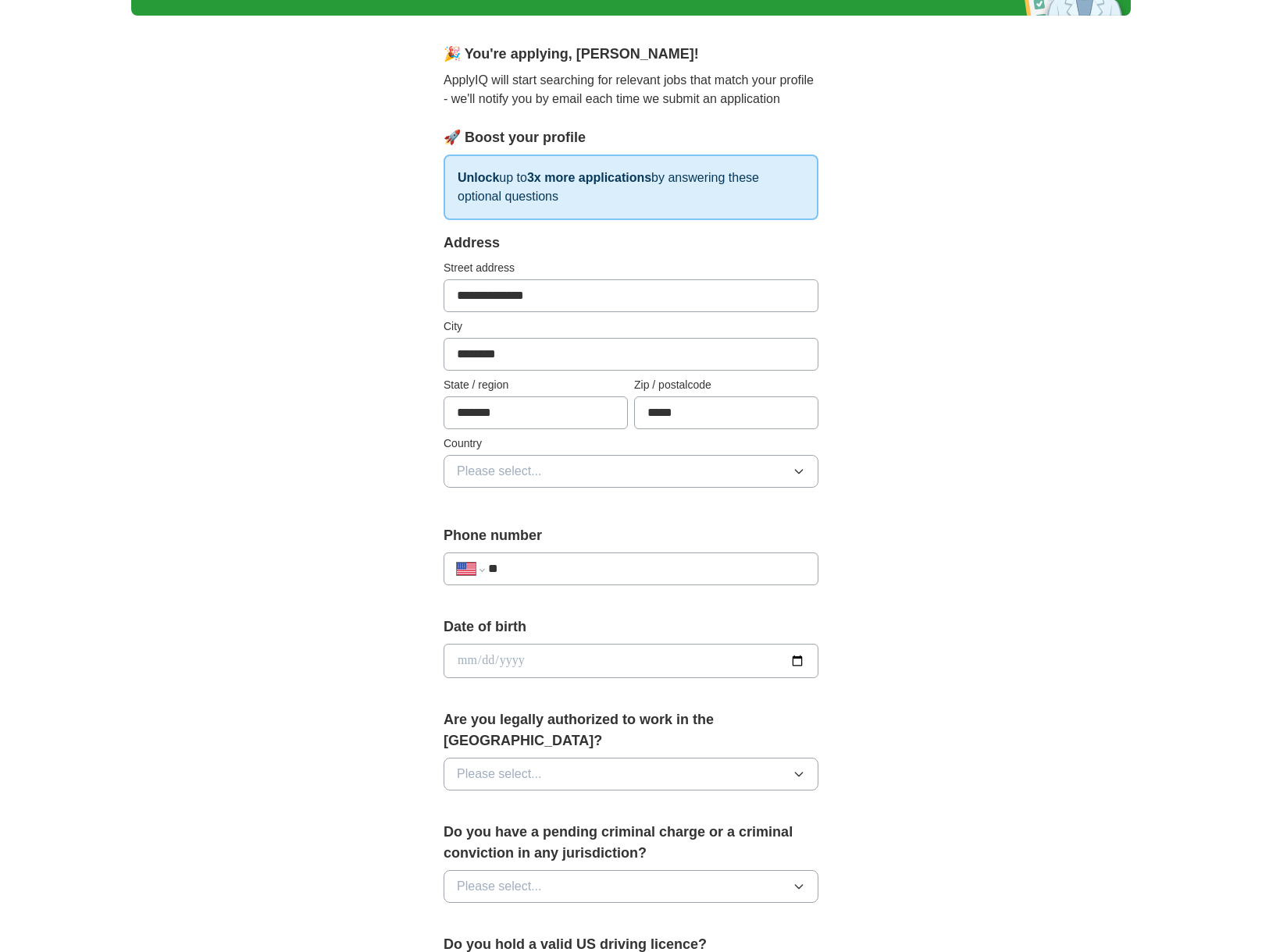
click at [558, 473] on button "Please select..." at bounding box center [631, 471] width 375 height 33
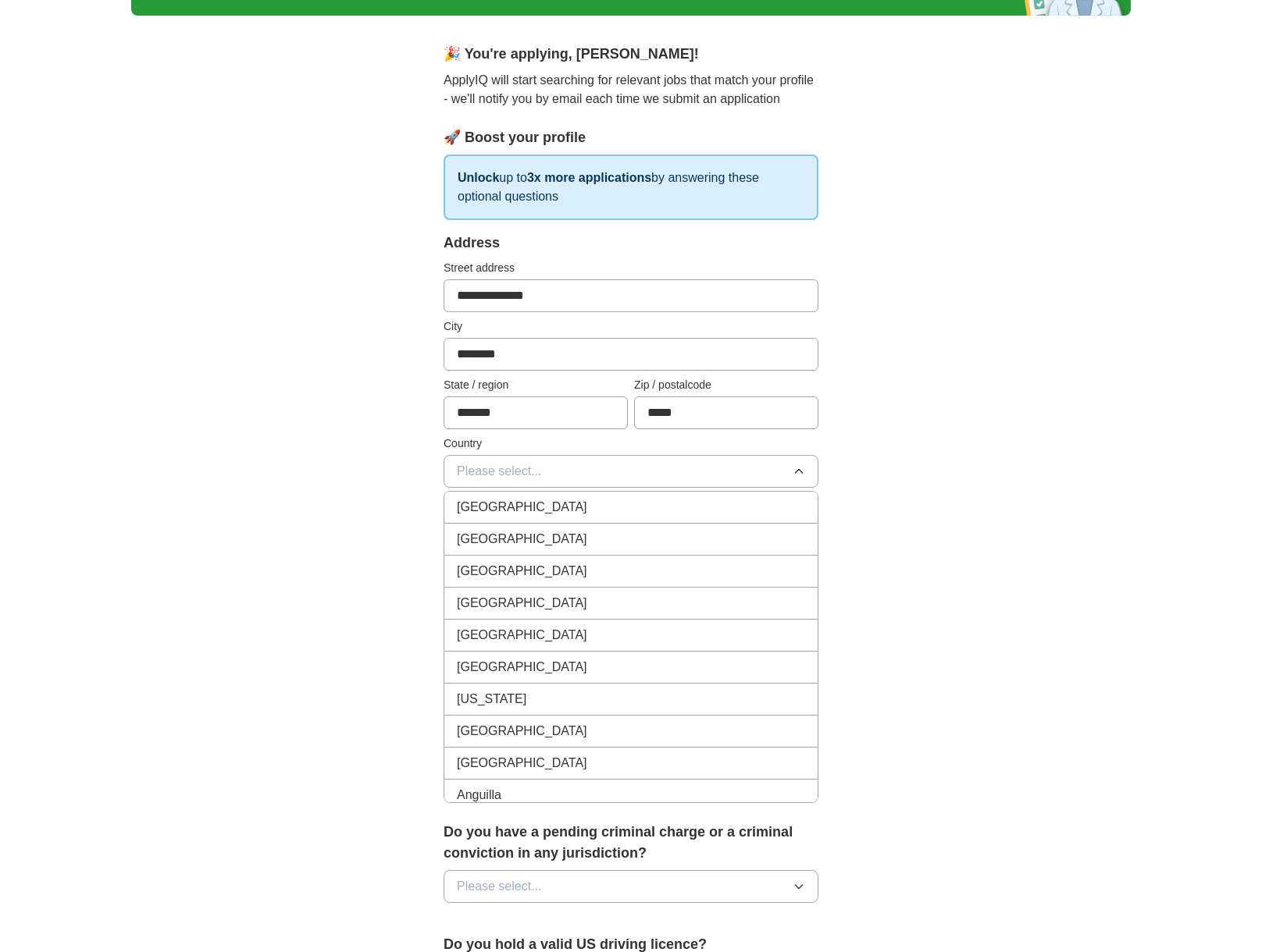
click at [543, 527] on li "United States" at bounding box center [631, 539] width 373 height 32
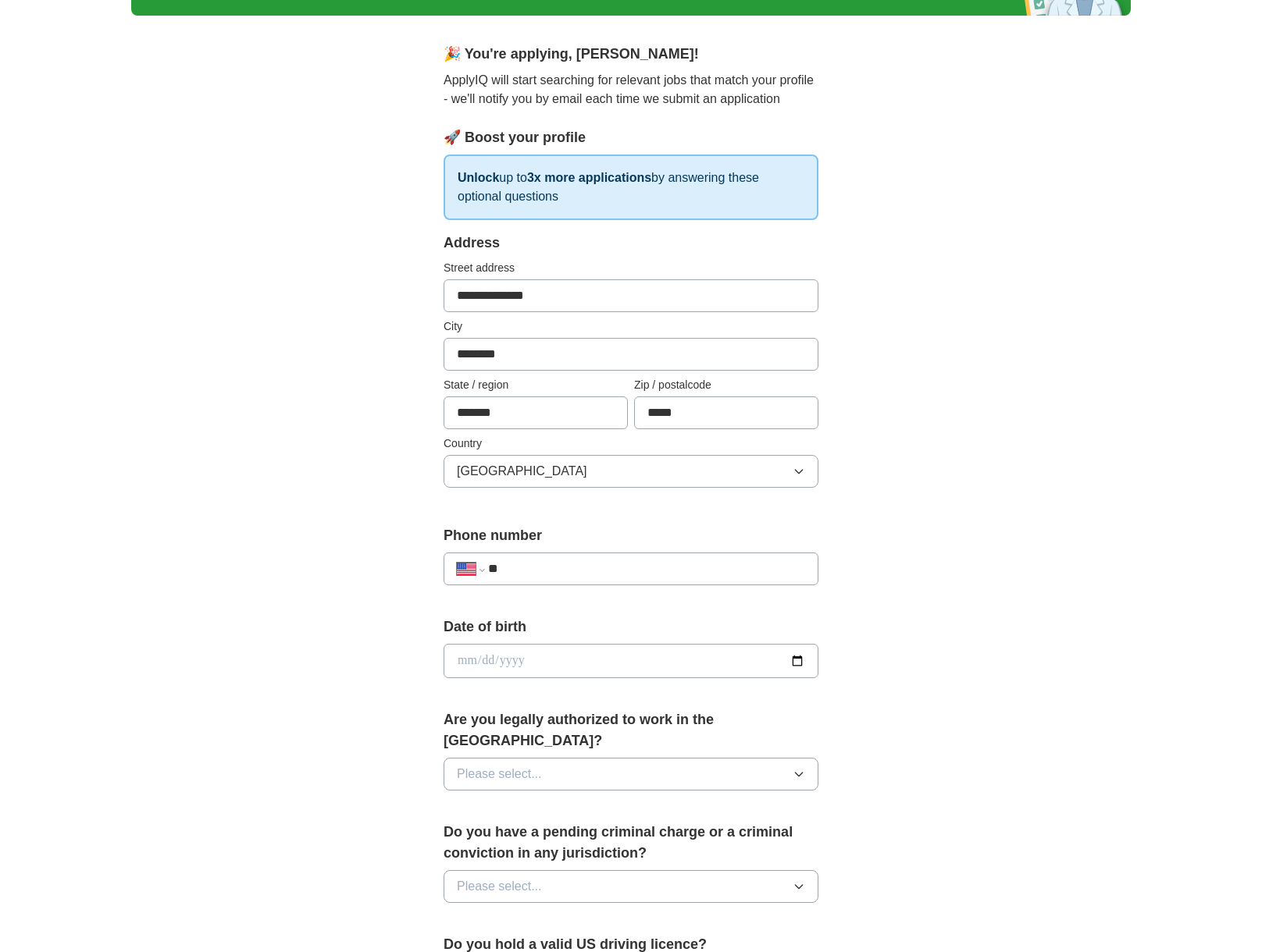
click at [544, 567] on input "**" at bounding box center [646, 569] width 317 height 19
type input "**********"
click at [463, 661] on input "date" at bounding box center [631, 661] width 375 height 34
type input "**********"
click at [529, 765] on span "Please select..." at bounding box center [500, 774] width 85 height 19
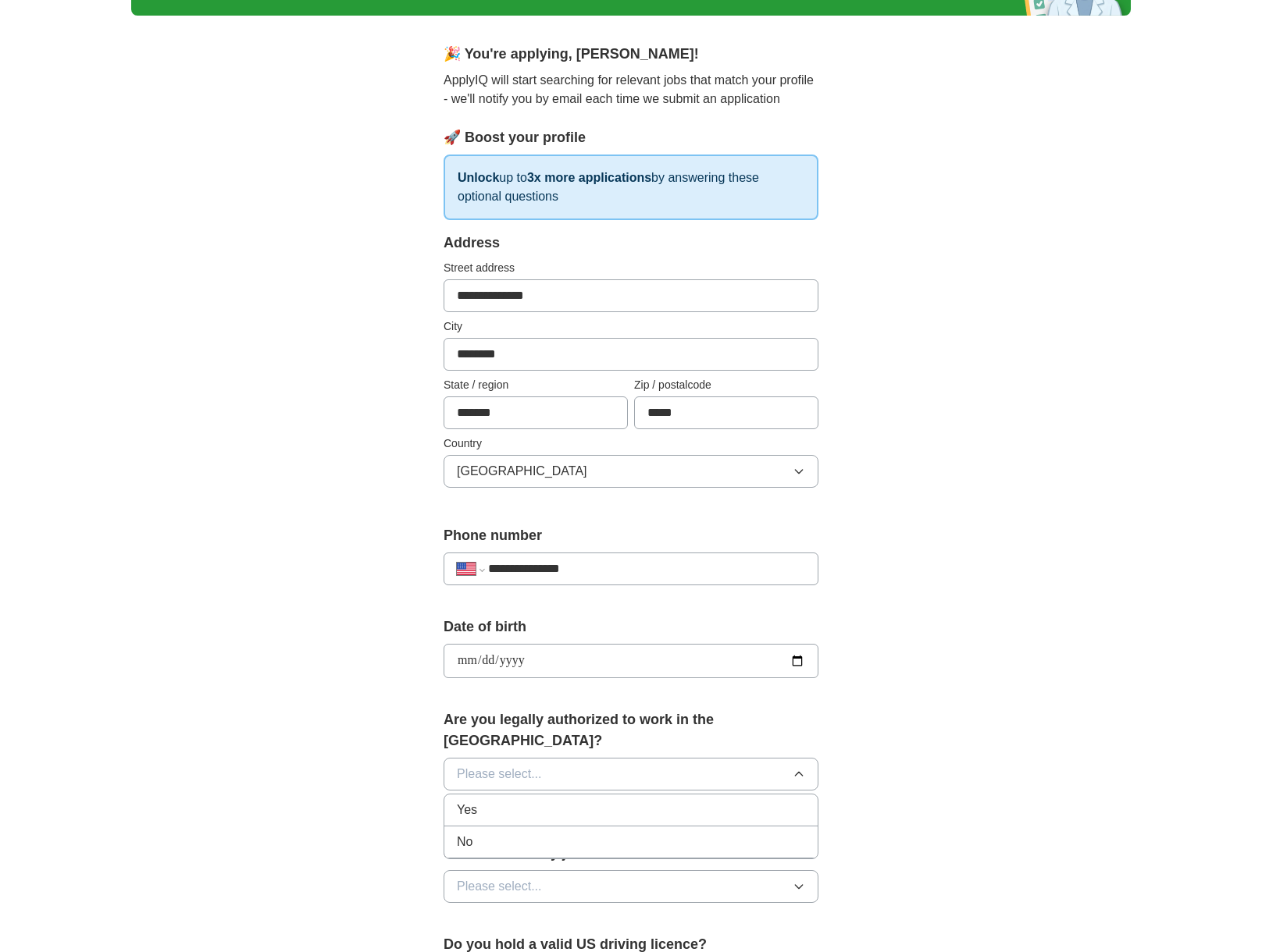
click at [524, 795] on li "Yes" at bounding box center [631, 810] width 373 height 32
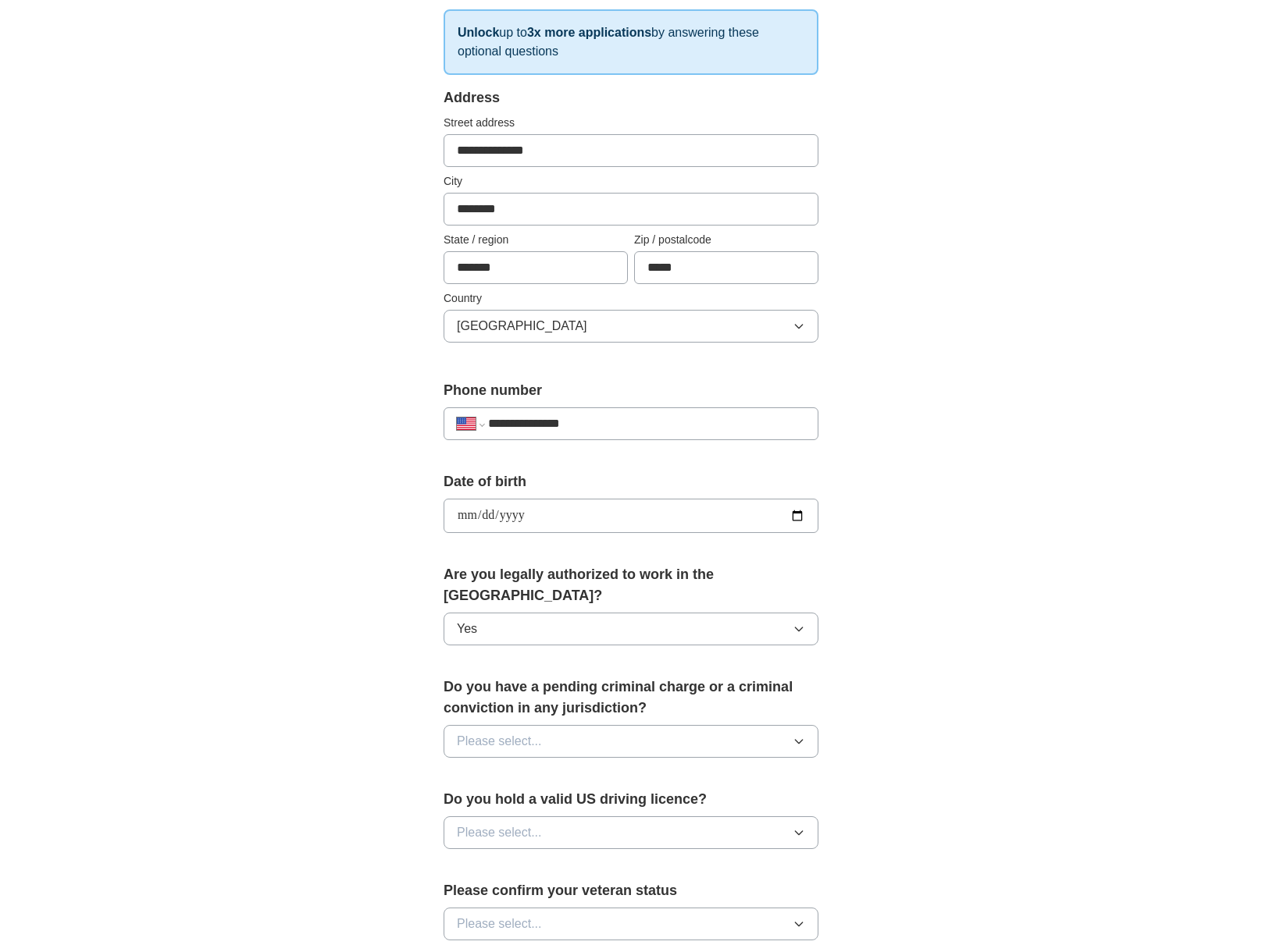
scroll to position [419, 0]
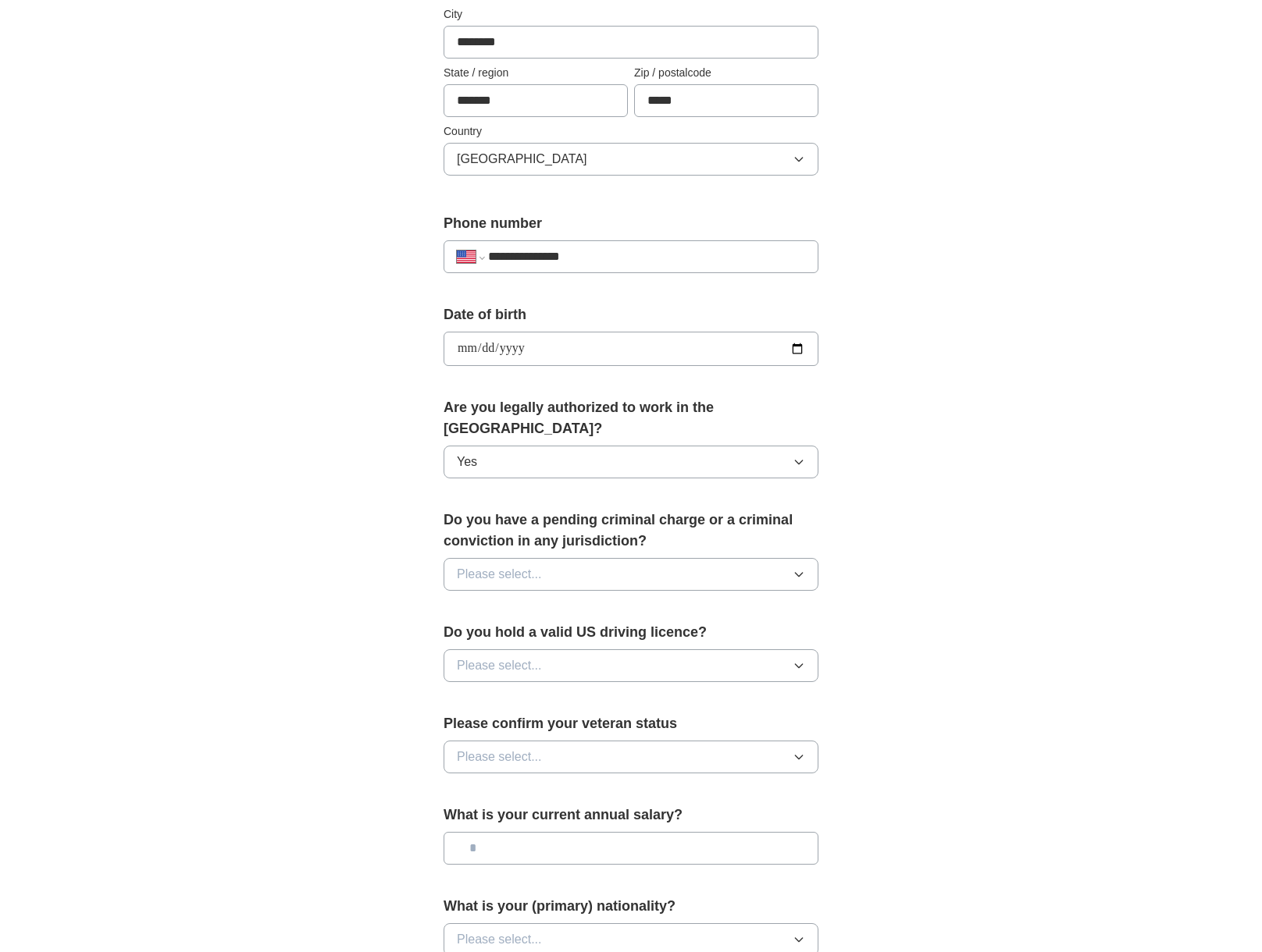
click at [640, 649] on button "Please select..." at bounding box center [631, 666] width 375 height 33
click at [567, 695] on ul "Yes No" at bounding box center [631, 718] width 375 height 66
click at [573, 691] on li "Yes" at bounding box center [631, 702] width 373 height 32
click at [612, 742] on button "Please select..." at bounding box center [631, 757] width 375 height 33
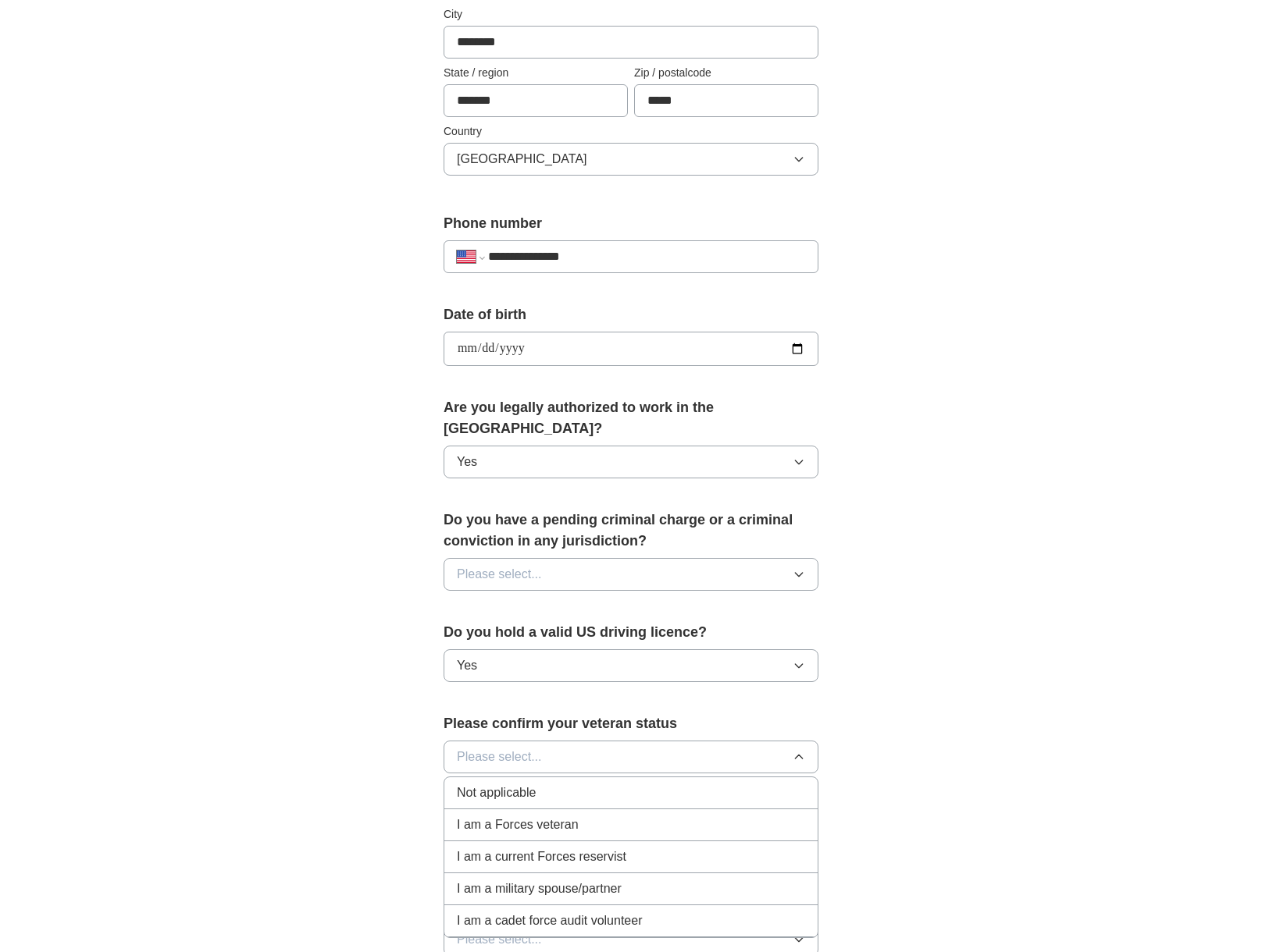
click at [544, 784] on div "Not applicable" at bounding box center [631, 793] width 348 height 19
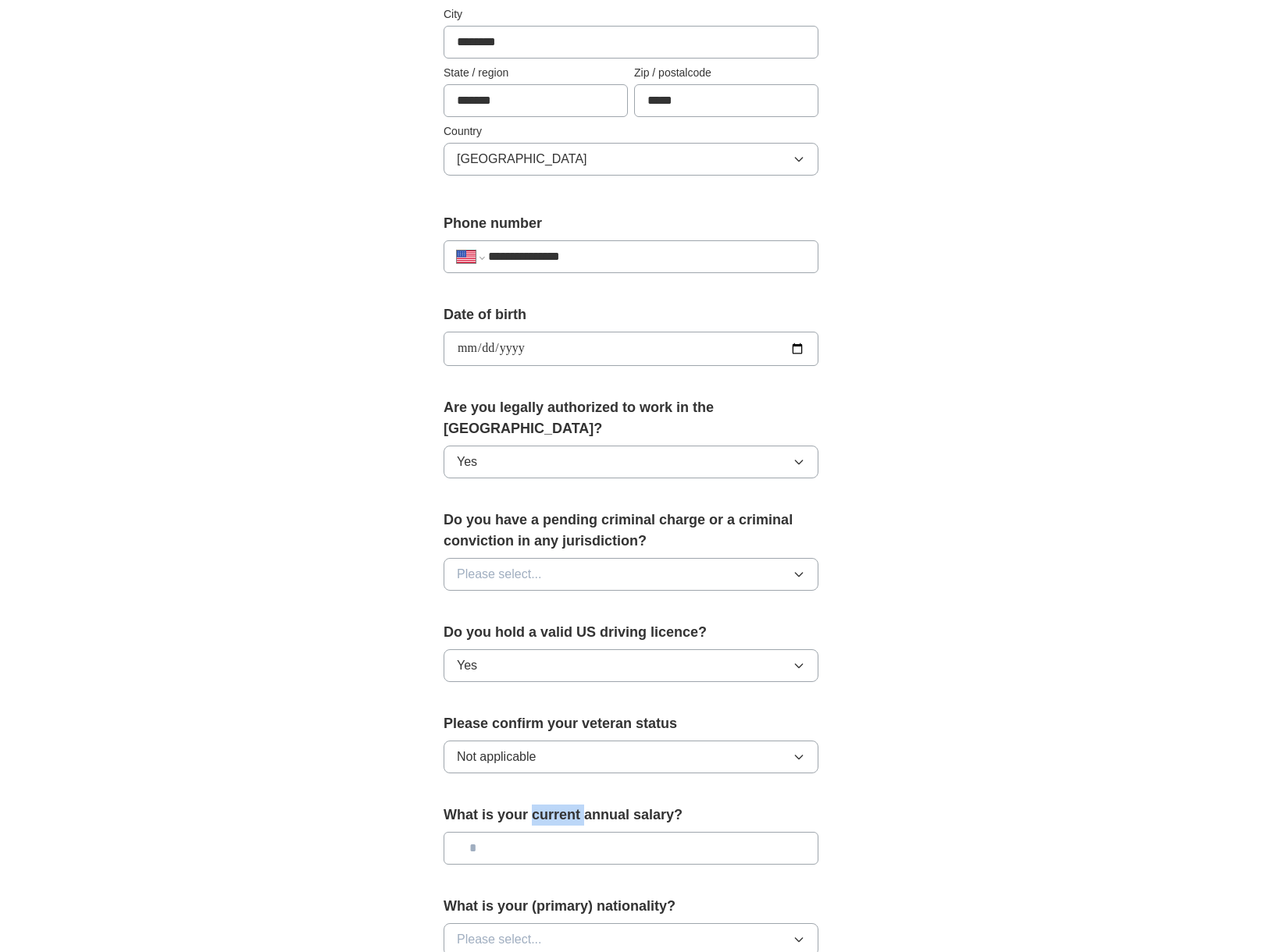
click at [544, 779] on form "**********" at bounding box center [631, 477] width 375 height 1114
copy label "current"
click at [645, 741] on button "Not applicable" at bounding box center [631, 757] width 375 height 33
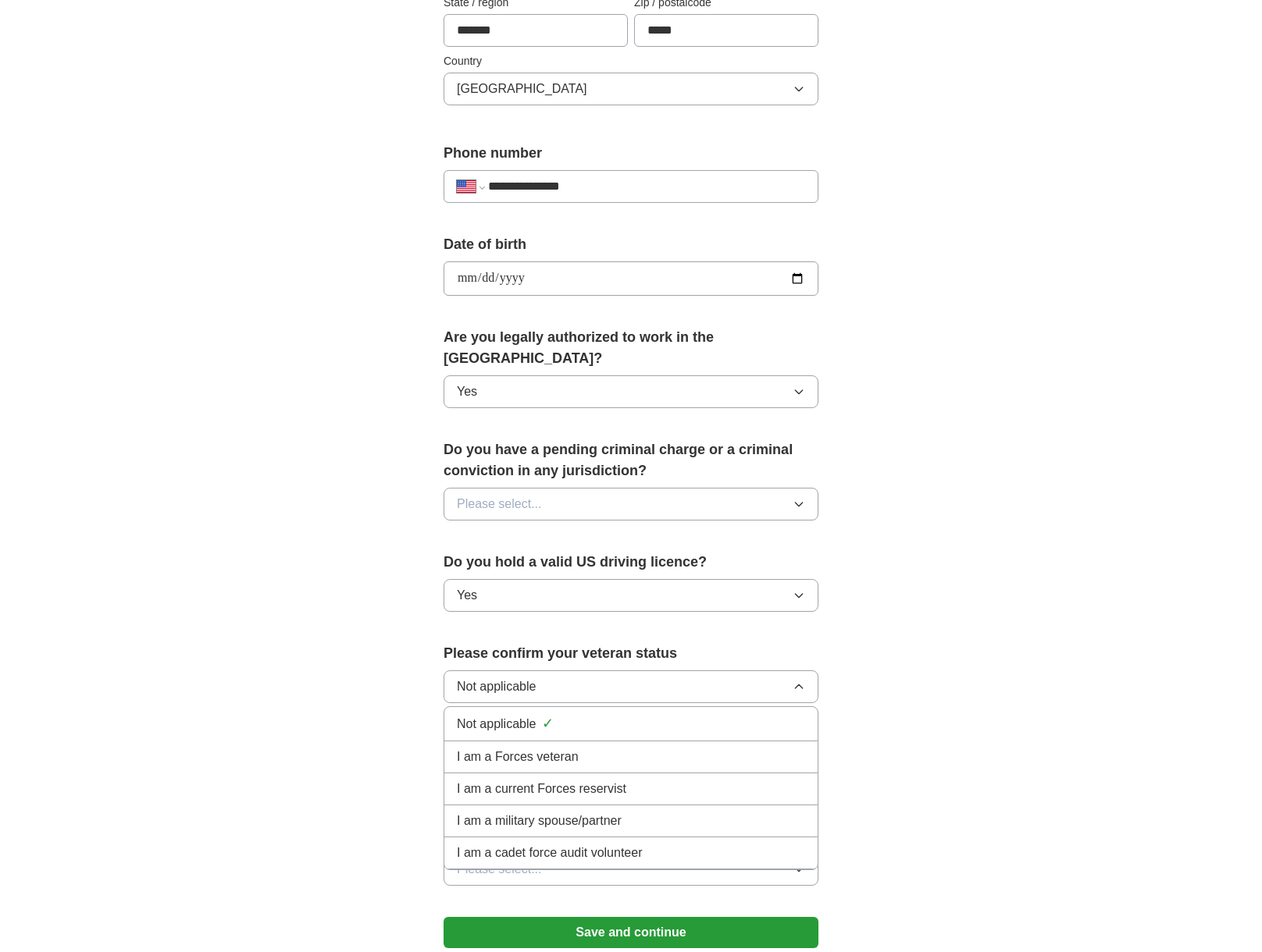
scroll to position [575, 0]
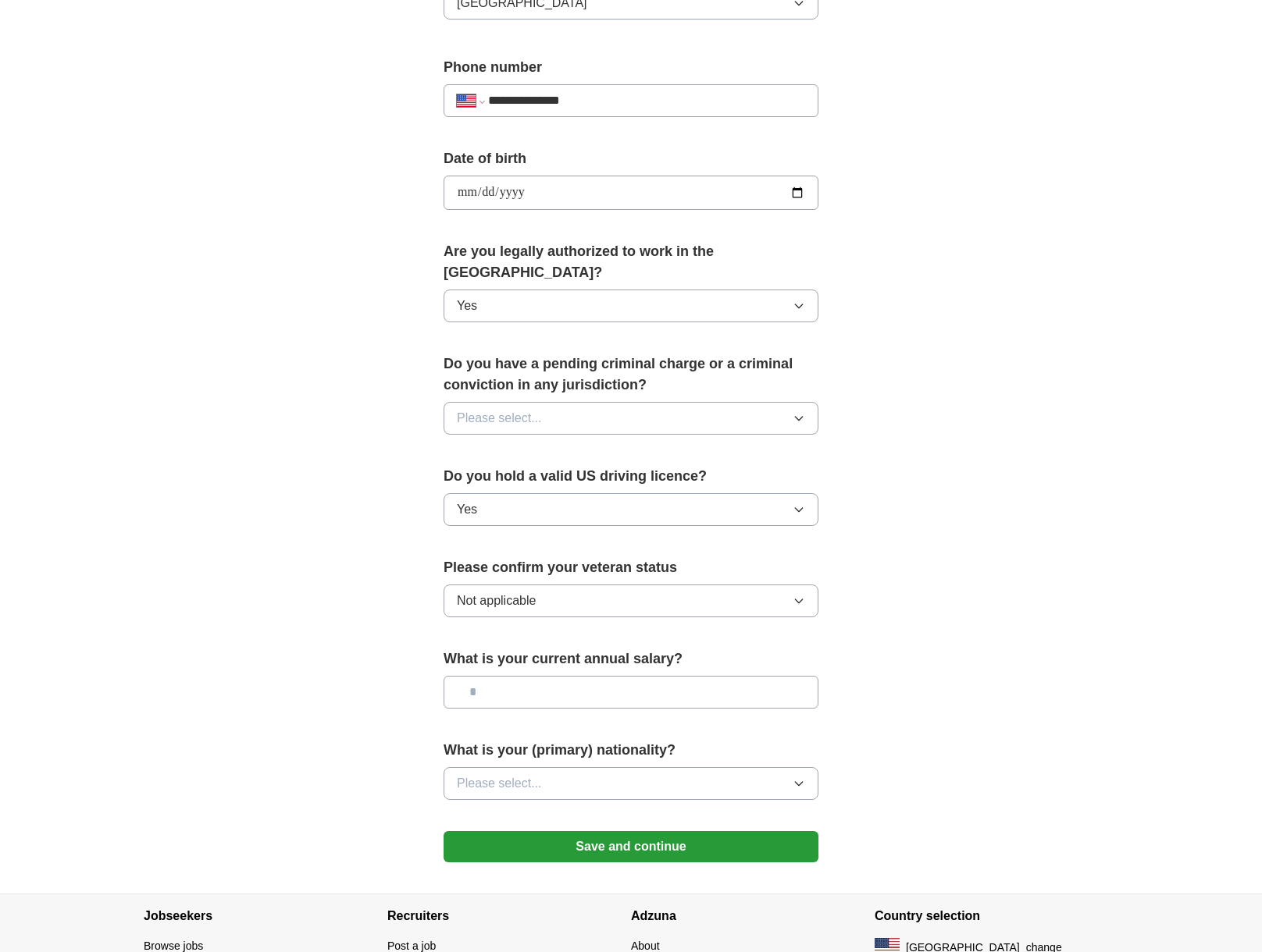
click at [934, 639] on div "**********" at bounding box center [631, 183] width 999 height 1422
click at [627, 678] on input "text" at bounding box center [631, 692] width 375 height 33
type input "********"
click at [610, 768] on button "Please select..." at bounding box center [631, 784] width 375 height 33
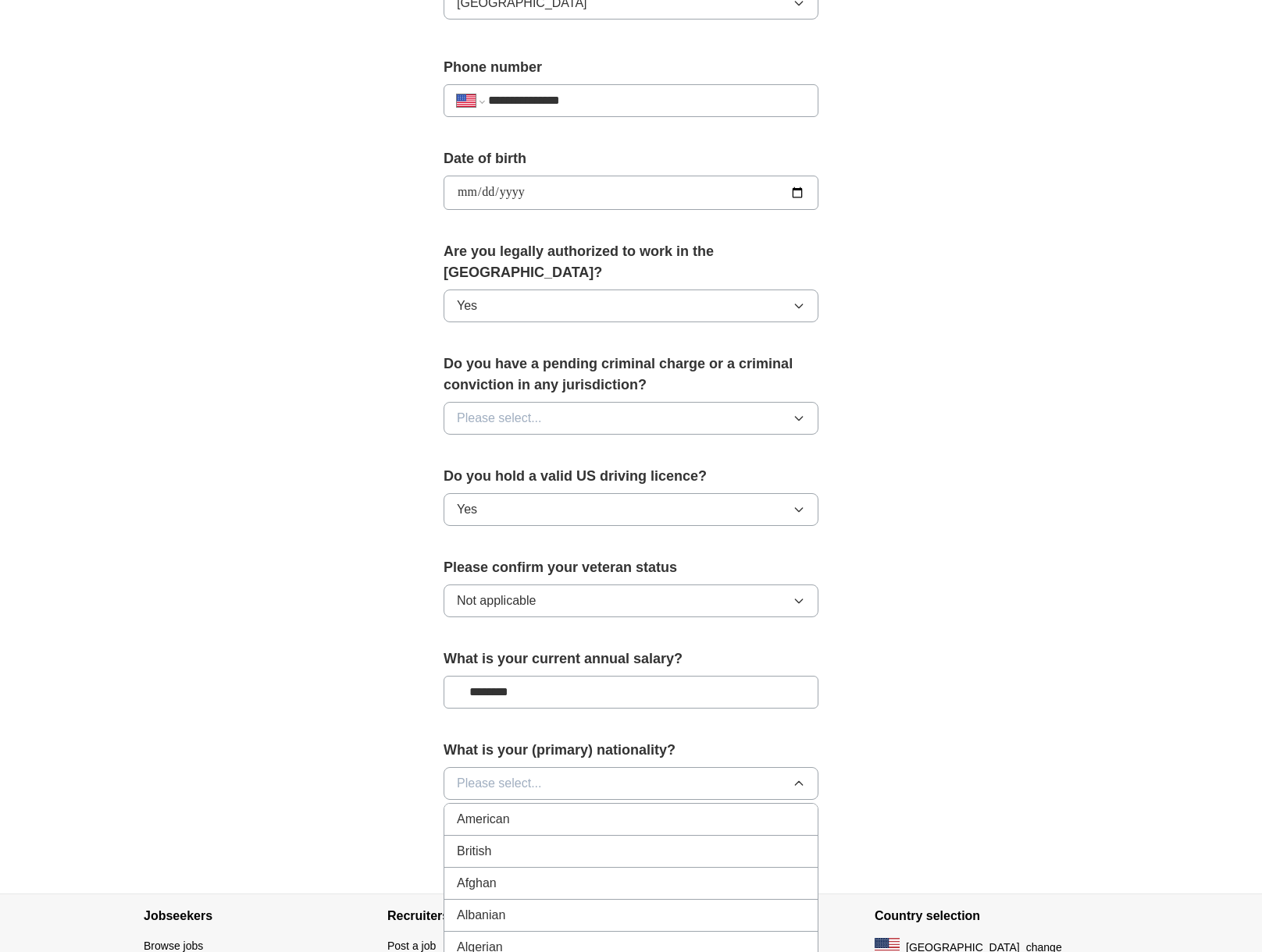
click at [555, 810] on div "American" at bounding box center [631, 819] width 348 height 19
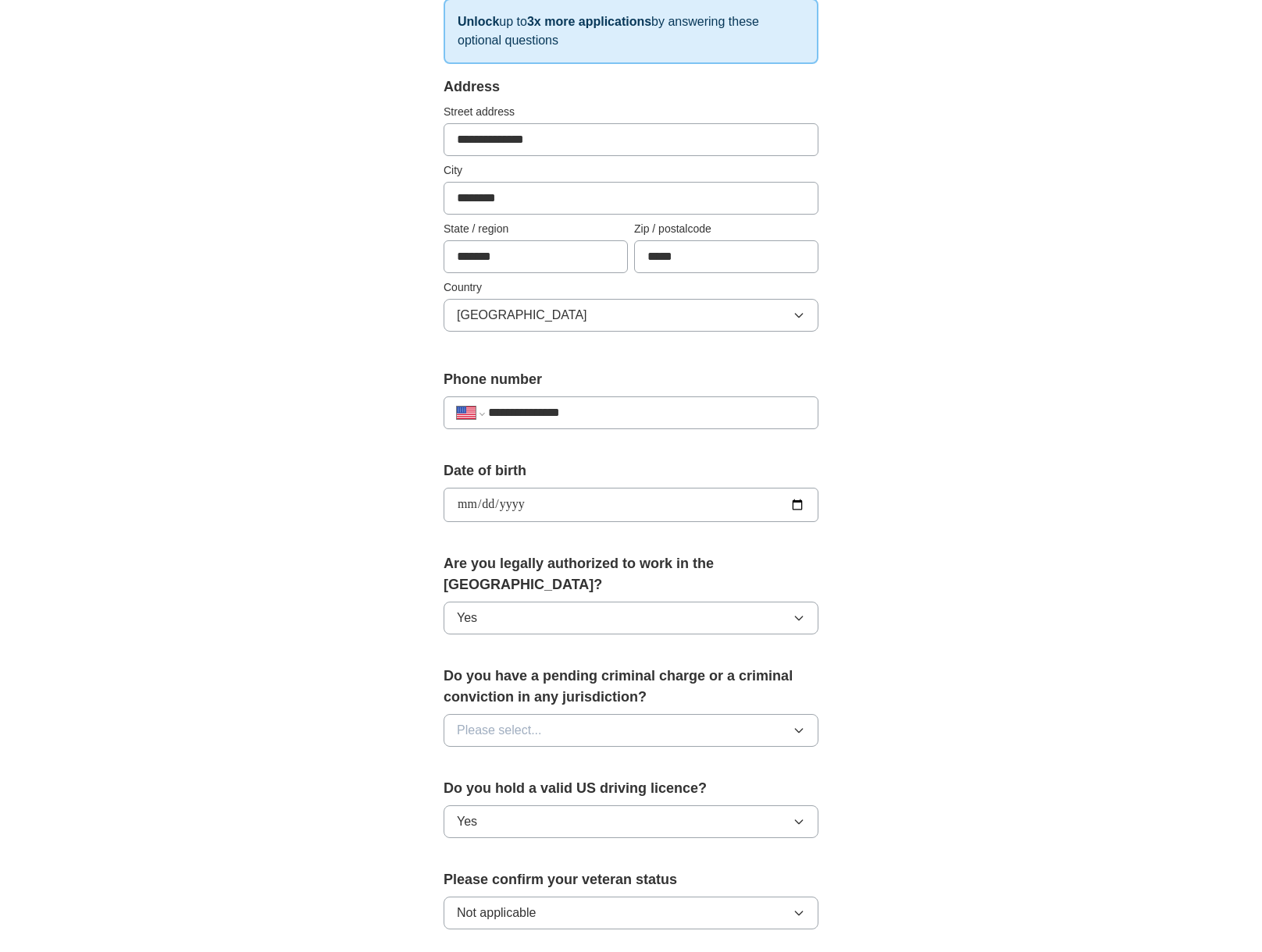
scroll to position [497, 0]
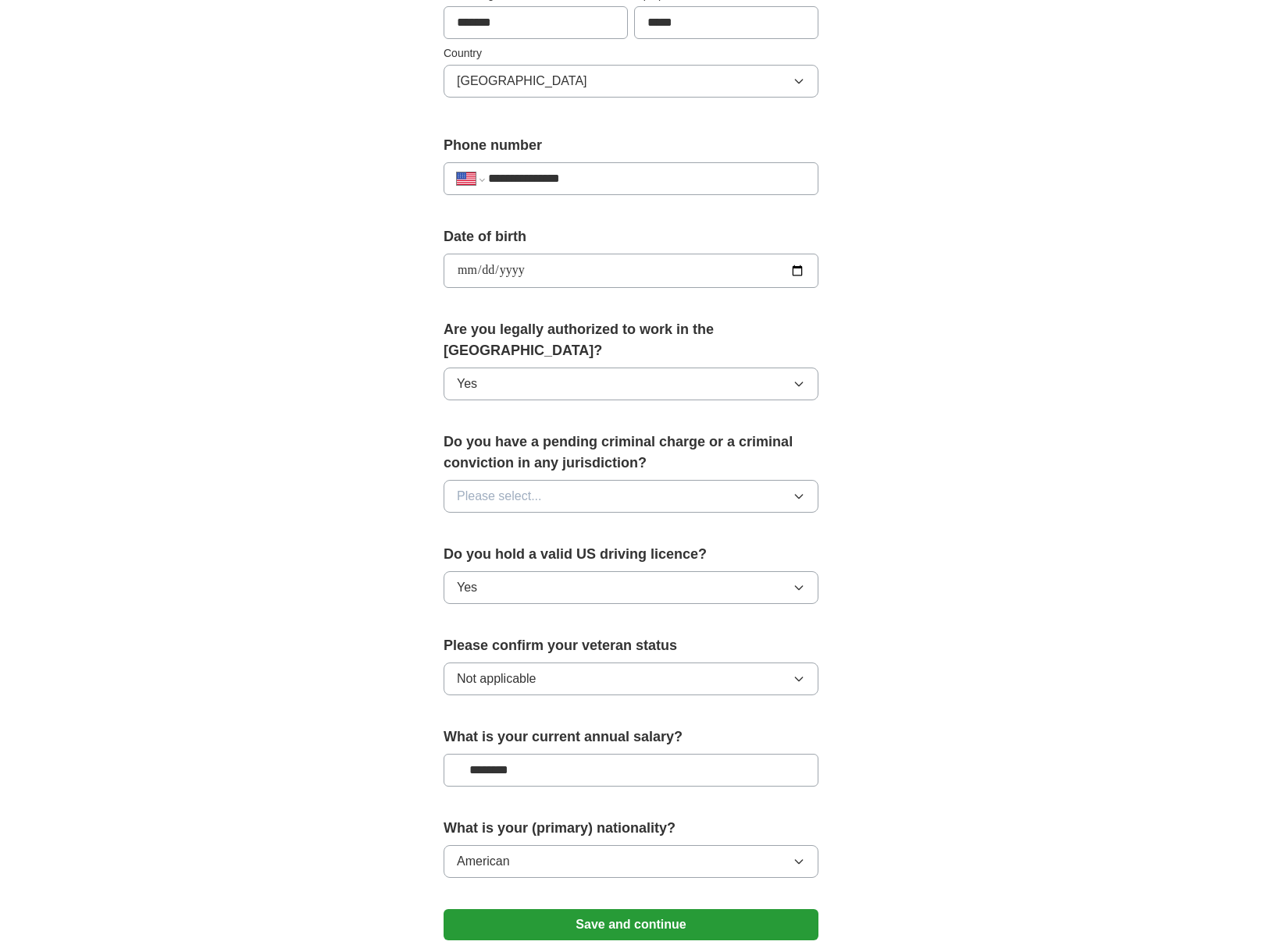
click at [498, 754] on input "********" at bounding box center [631, 770] width 375 height 33
click at [582, 480] on button "Please select..." at bounding box center [631, 496] width 375 height 33
click at [556, 555] on div "No" at bounding box center [631, 564] width 348 height 19
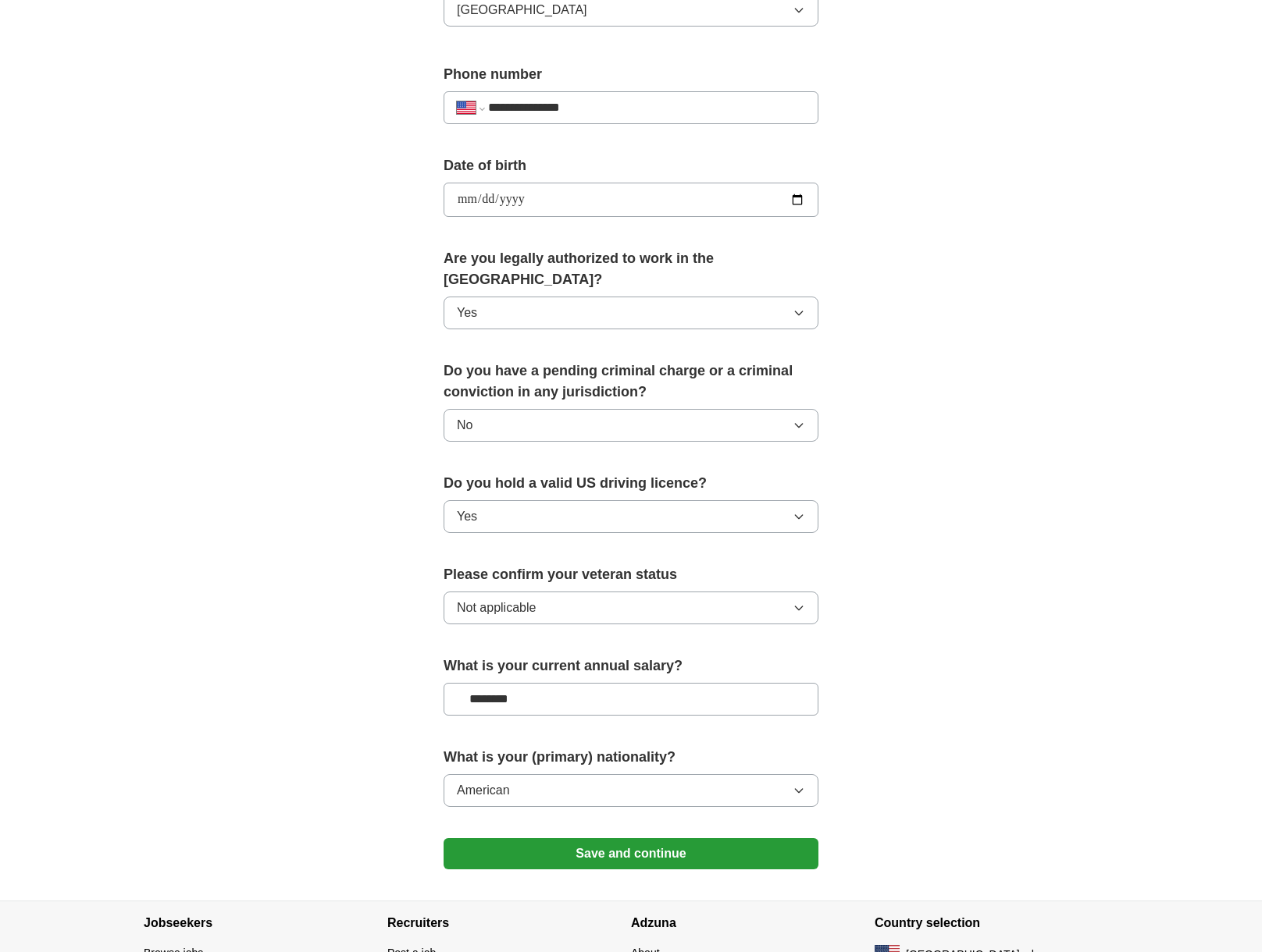
scroll to position [653, 0]
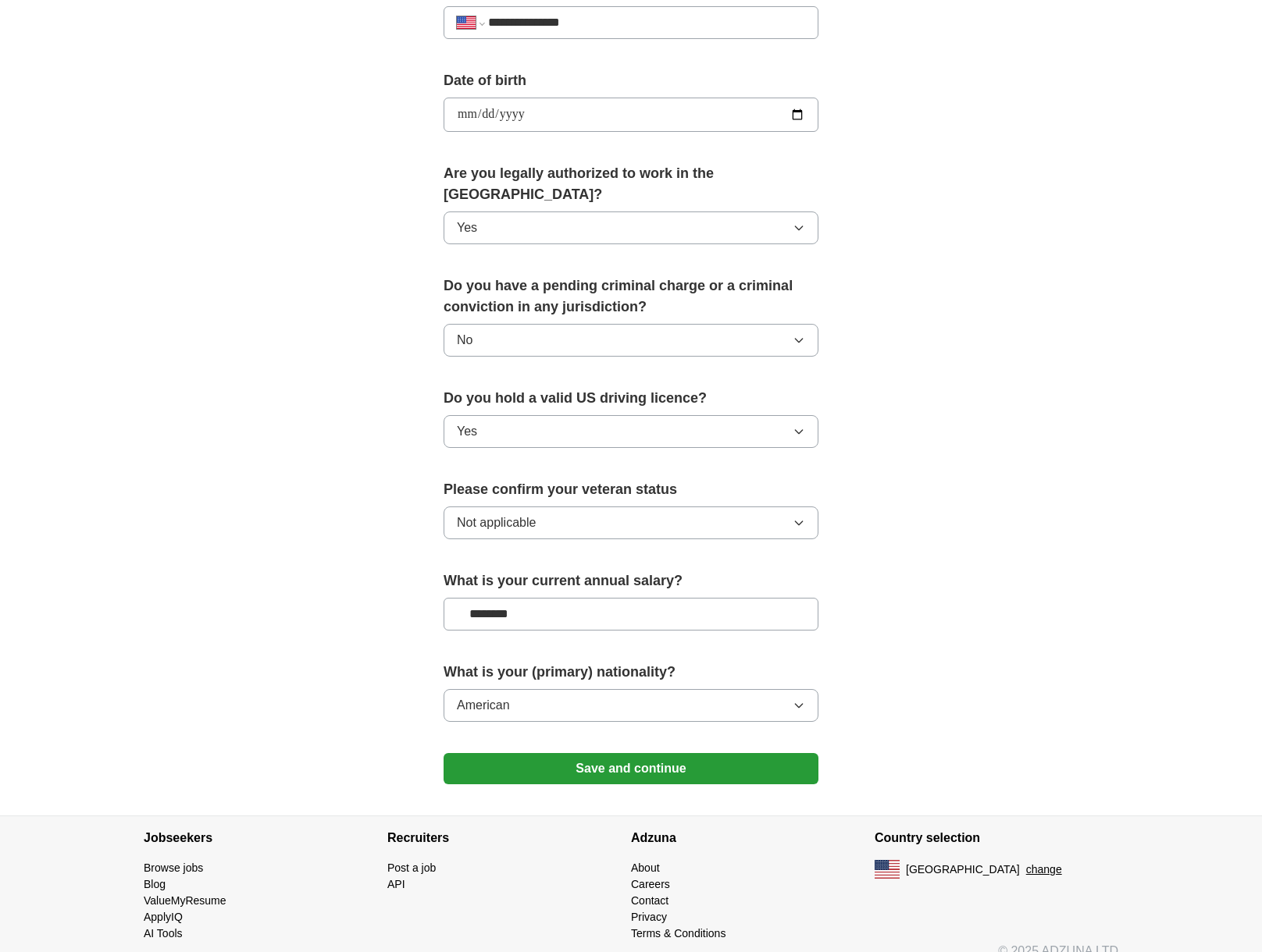
click at [698, 753] on button "Save and continue" at bounding box center [631, 769] width 375 height 32
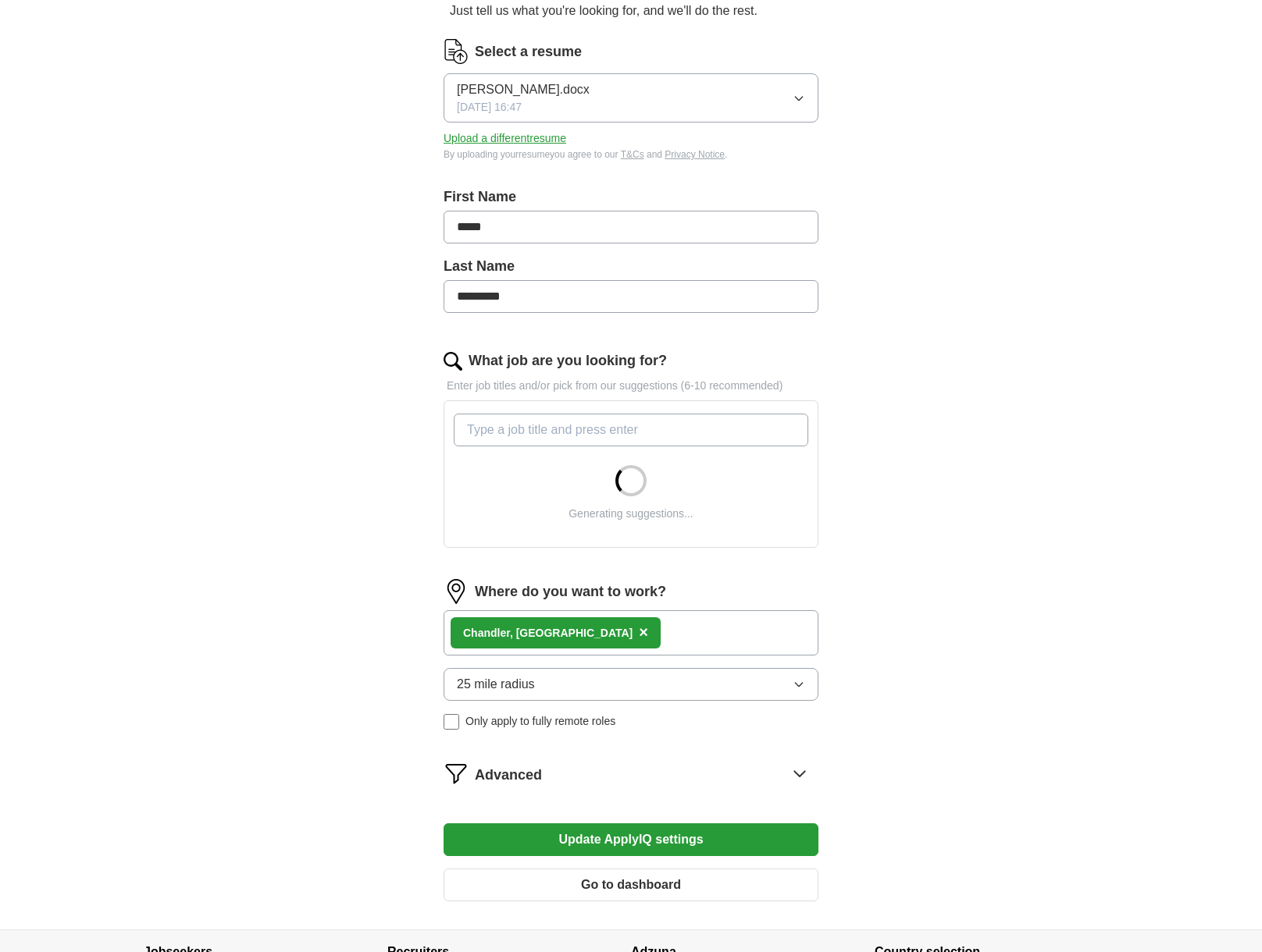
scroll to position [309, 0]
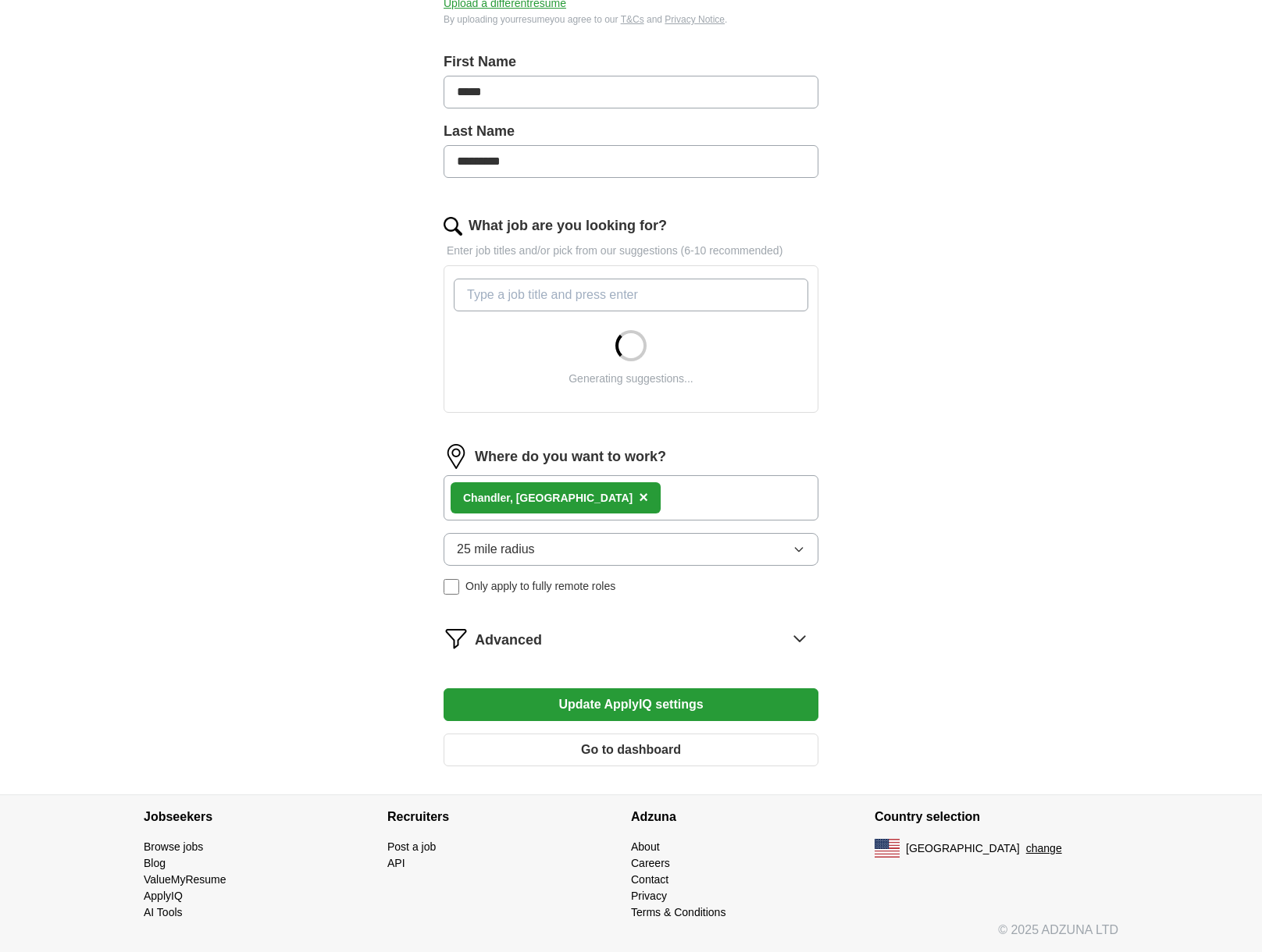
click at [790, 639] on icon at bounding box center [799, 639] width 25 height 25
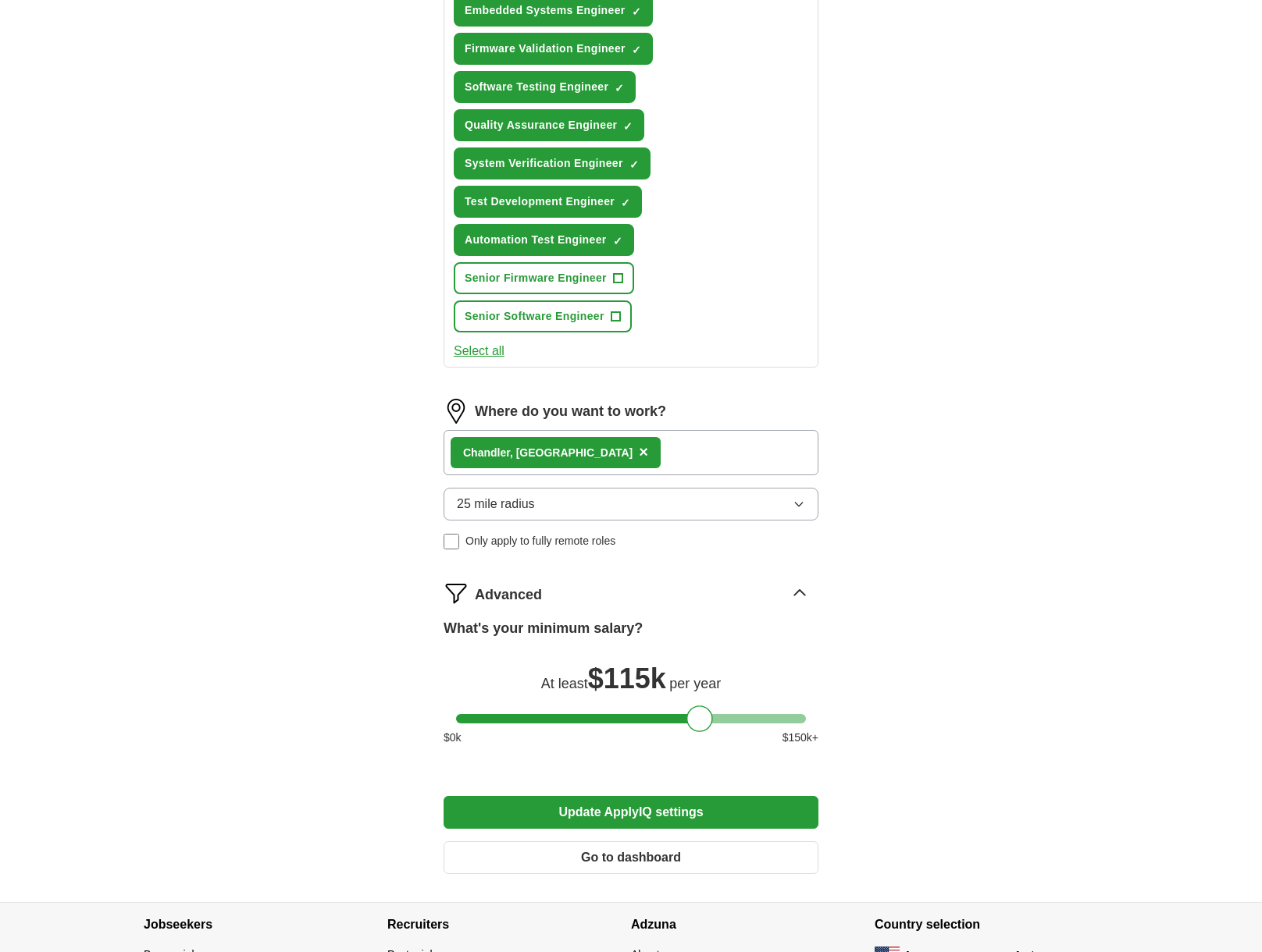
scroll to position [740, 0]
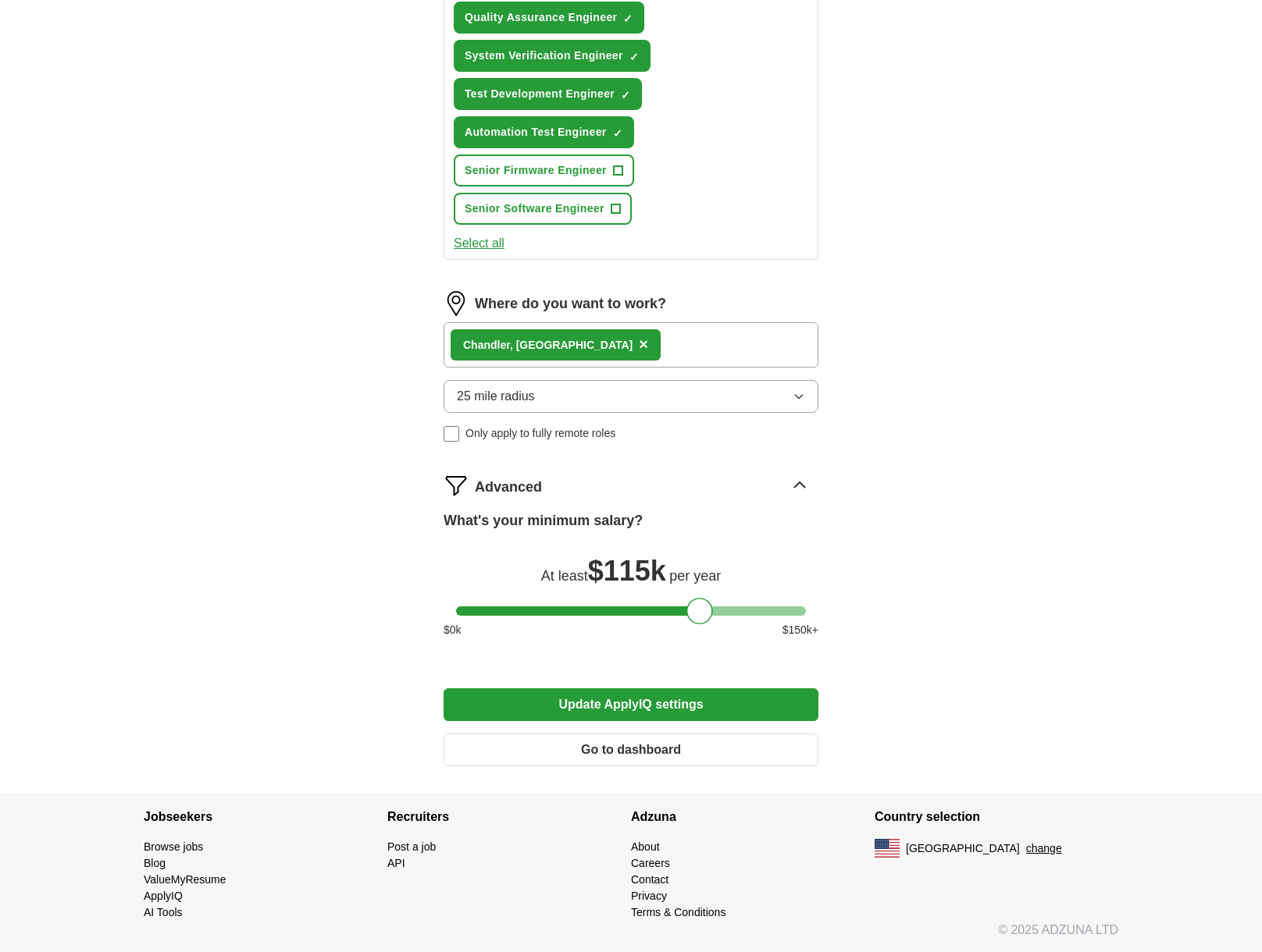
click at [712, 610] on div at bounding box center [699, 611] width 26 height 26
click at [718, 613] on div at bounding box center [631, 611] width 350 height 9
click at [727, 613] on div at bounding box center [717, 611] width 26 height 26
drag, startPoint x: 722, startPoint y: 613, endPoint x: 730, endPoint y: 619, distance: 10.0
click at [730, 619] on div at bounding box center [725, 611] width 26 height 26
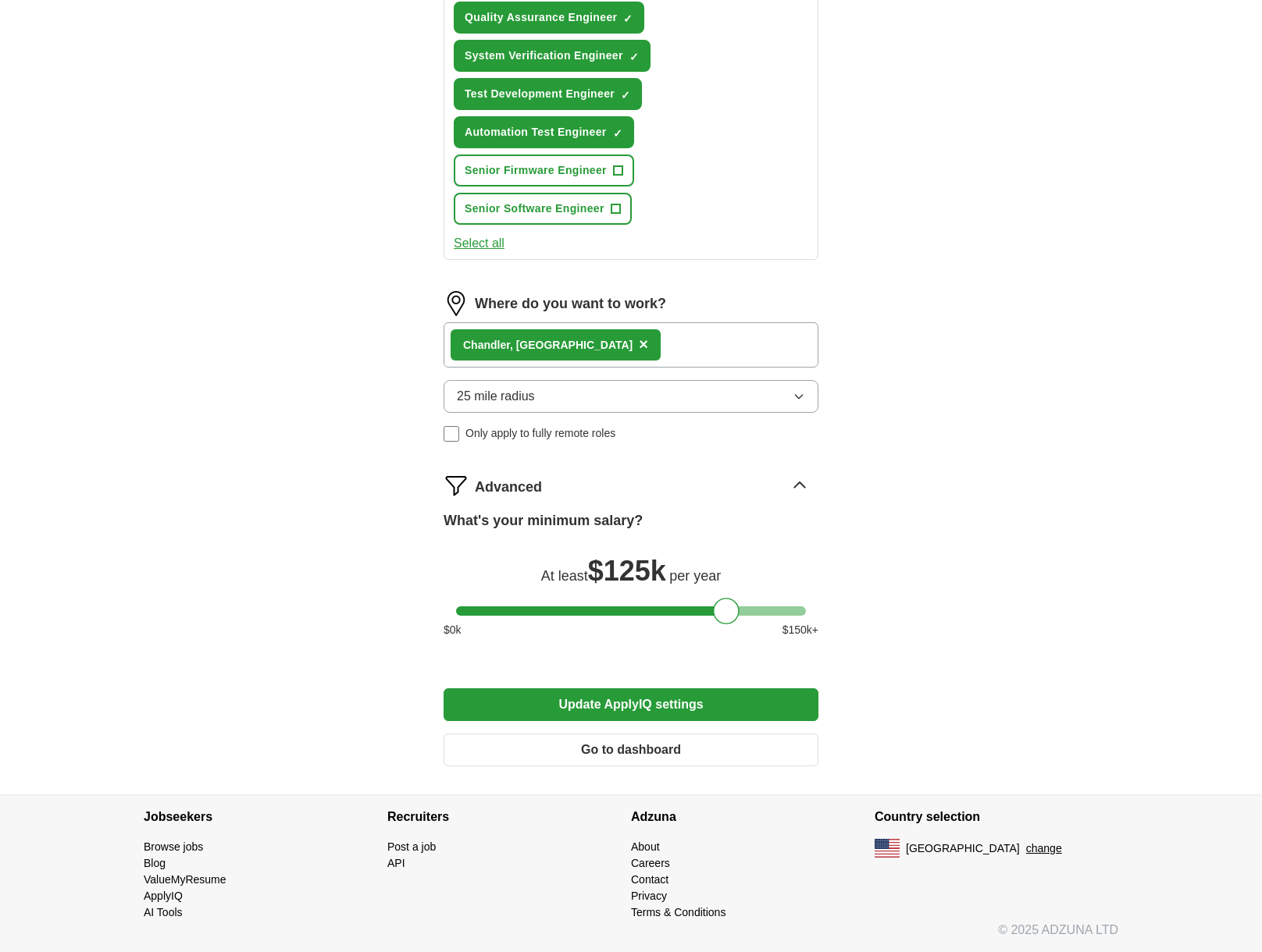
click at [687, 698] on button "Update ApplyIQ settings" at bounding box center [631, 705] width 375 height 33
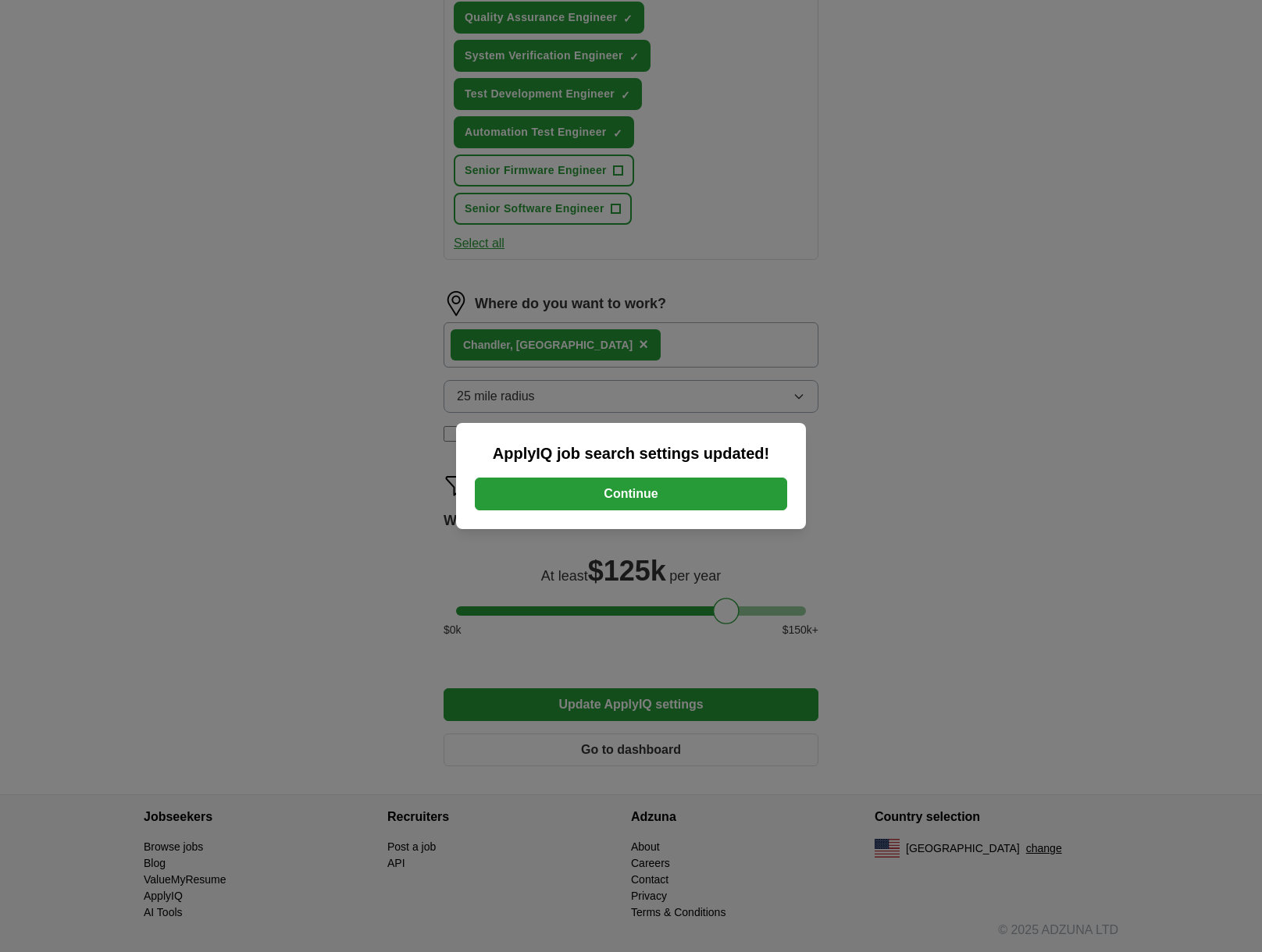
click at [669, 505] on button "Continue" at bounding box center [631, 494] width 313 height 33
